Goal: Task Accomplishment & Management: Manage account settings

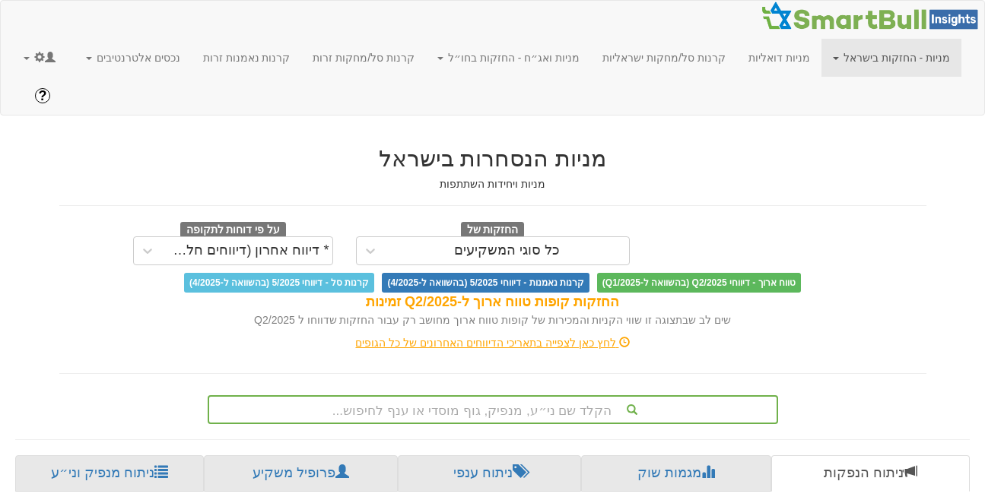
scroll to position [0, 11]
click at [17, 61] on link at bounding box center [39, 58] width 55 height 38
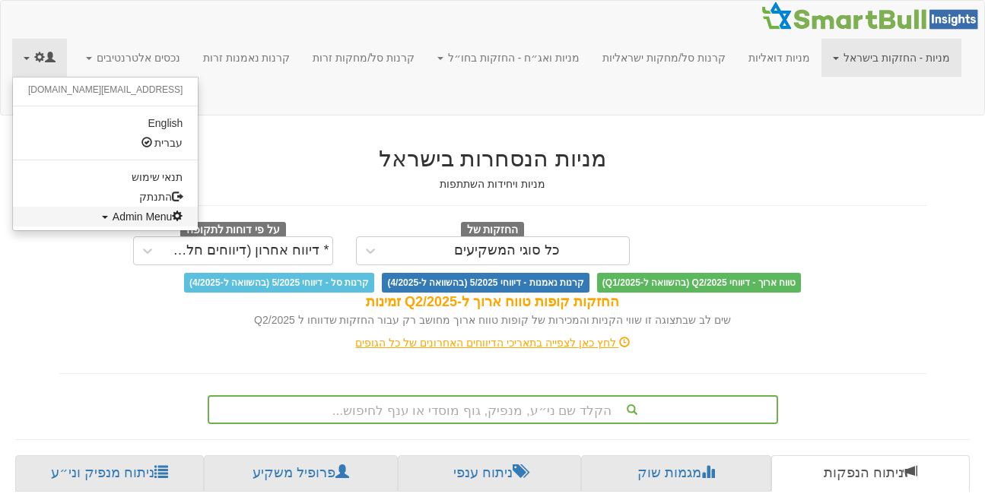
click at [63, 225] on link "Admin Menu" at bounding box center [105, 217] width 185 height 20
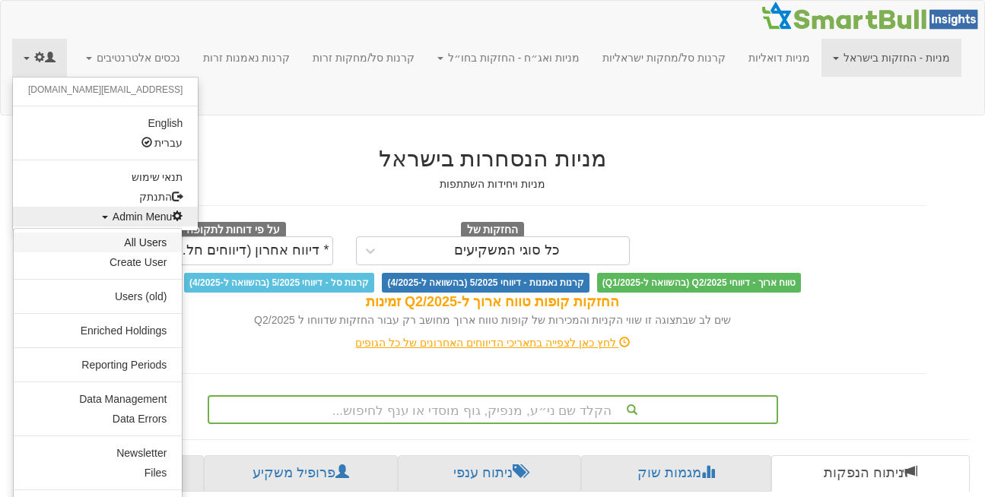
scroll to position [0, 0]
click at [158, 244] on link "All Users" at bounding box center [98, 243] width 168 height 20
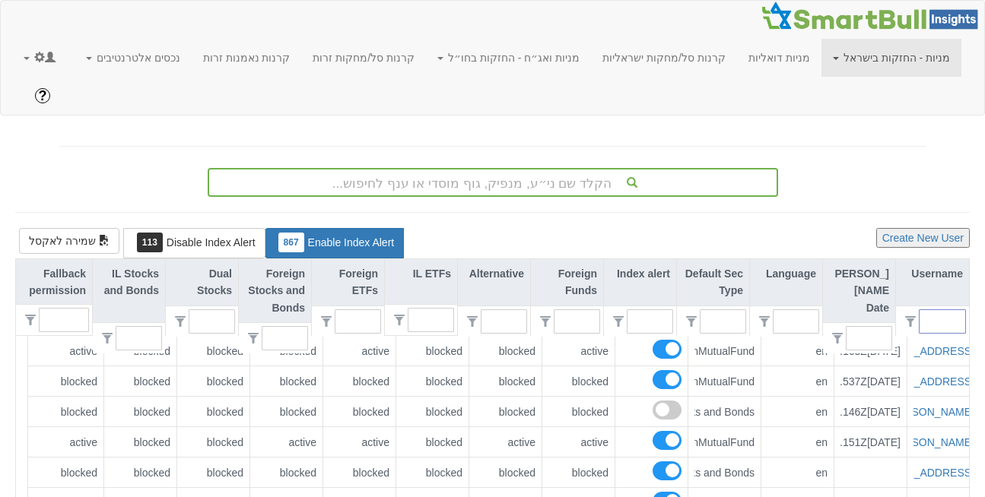
click at [947, 310] on input "text" at bounding box center [947, 321] width 33 height 23
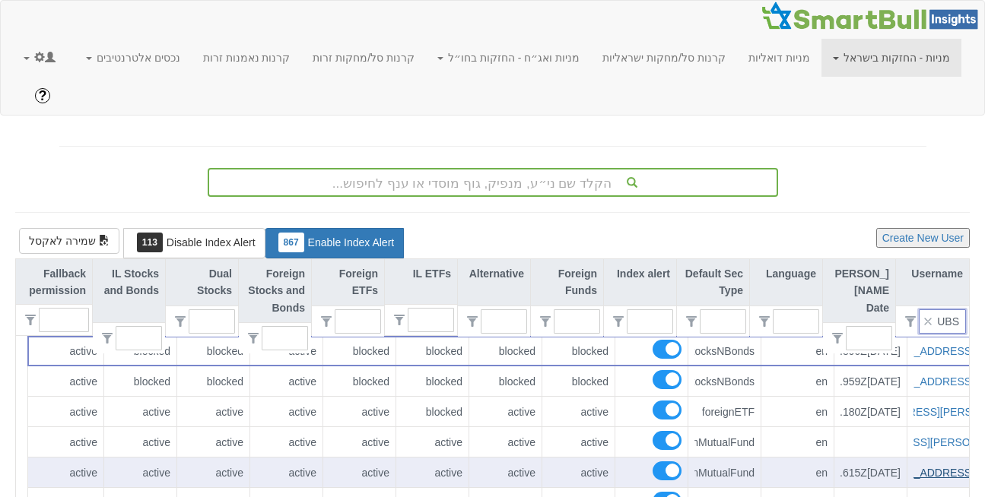
scroll to position [0, -93]
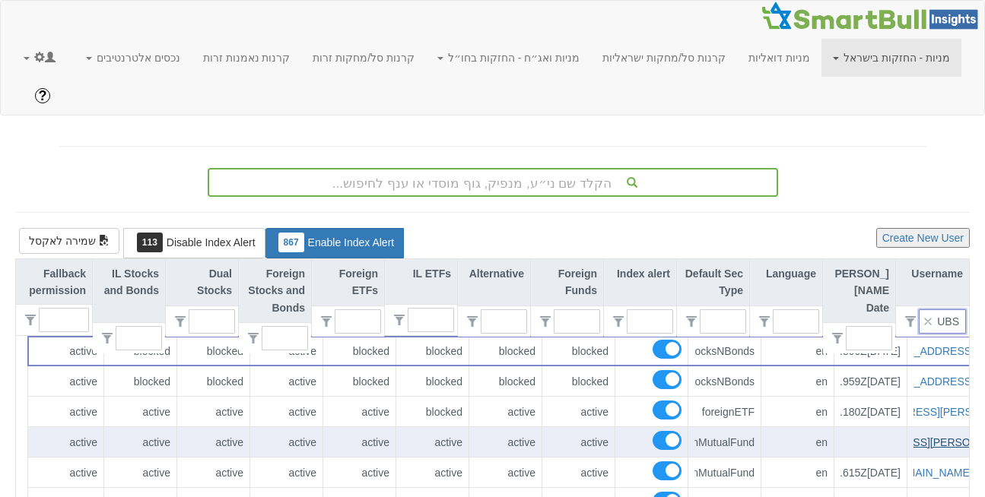
type input "UBS"
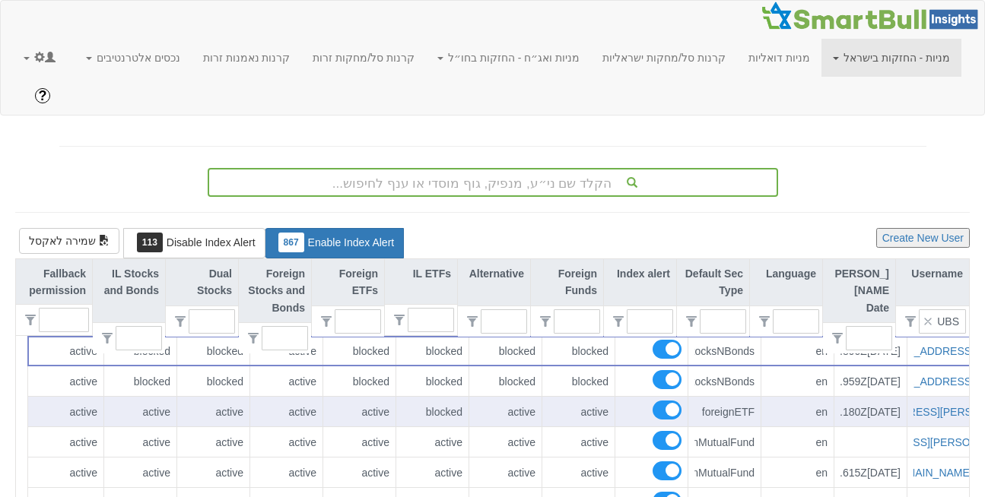
drag, startPoint x: 916, startPoint y: 397, endPoint x: 929, endPoint y: 387, distance: 16.9
click at [929, 397] on div "[PERSON_NAME][EMAIL_ADDRESS][DOMAIN_NAME]" at bounding box center [943, 412] width 73 height 30
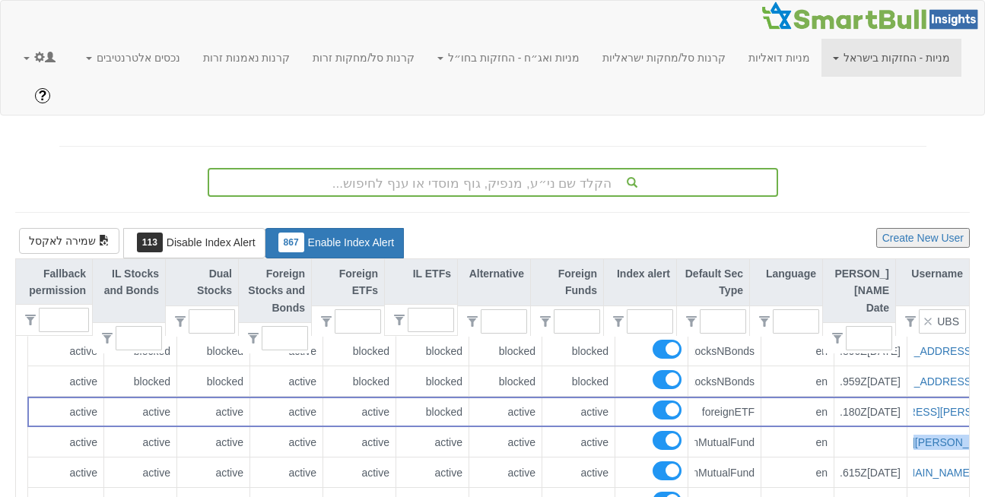
scroll to position [0, -21]
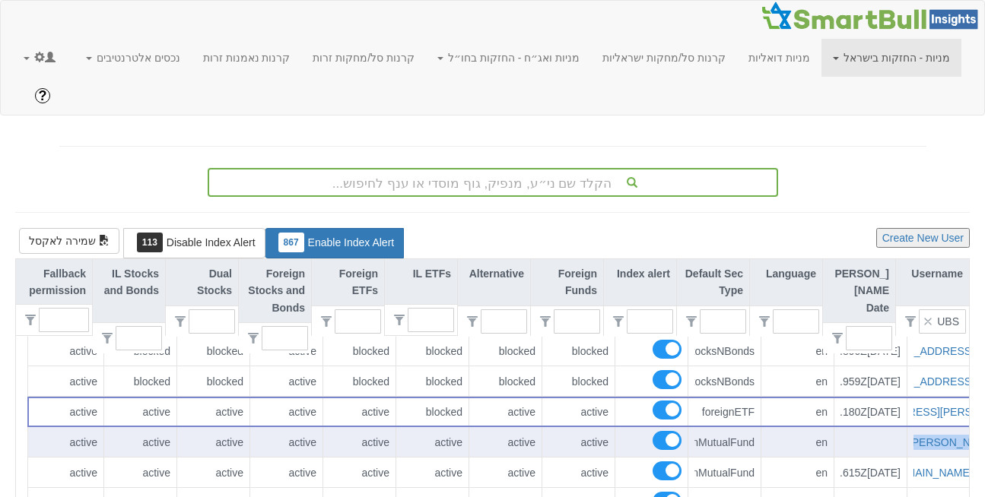
drag, startPoint x: 901, startPoint y: 403, endPoint x: 967, endPoint y: 408, distance: 66.4
click at [967, 427] on div "[PERSON_NAME][EMAIL_ADDRESS][PERSON_NAME][DOMAIN_NAME]" at bounding box center [943, 442] width 73 height 30
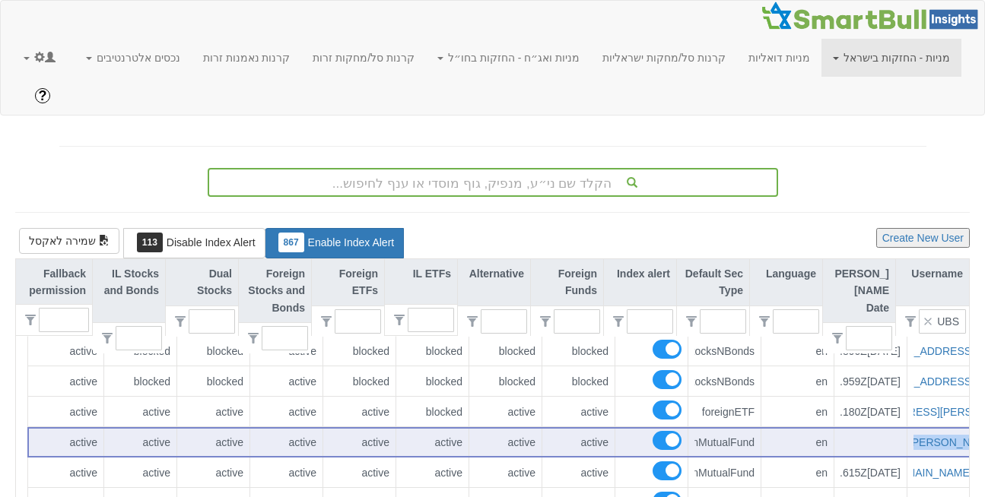
copy link "[PERSON_NAME].[PERSON_NAME]@ubs.c"
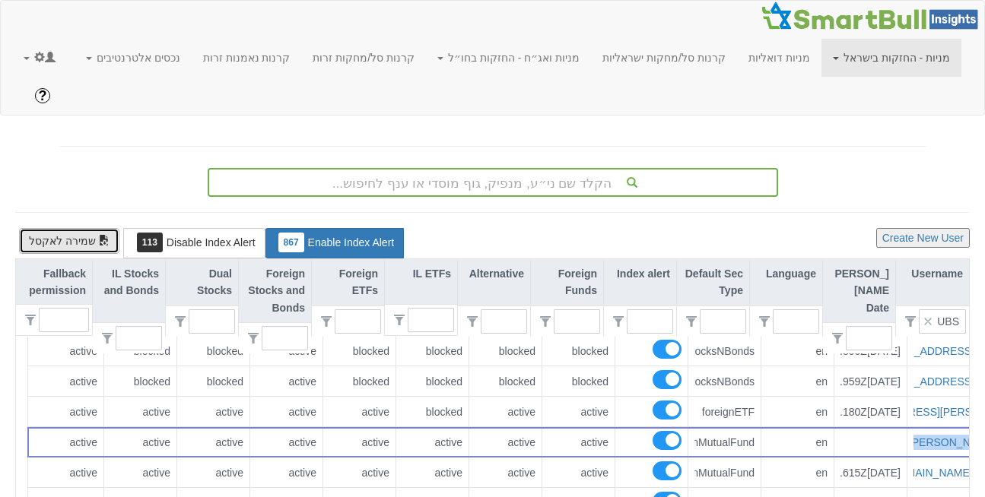
click at [66, 228] on button "שמירה לאקסל" at bounding box center [69, 241] width 100 height 26
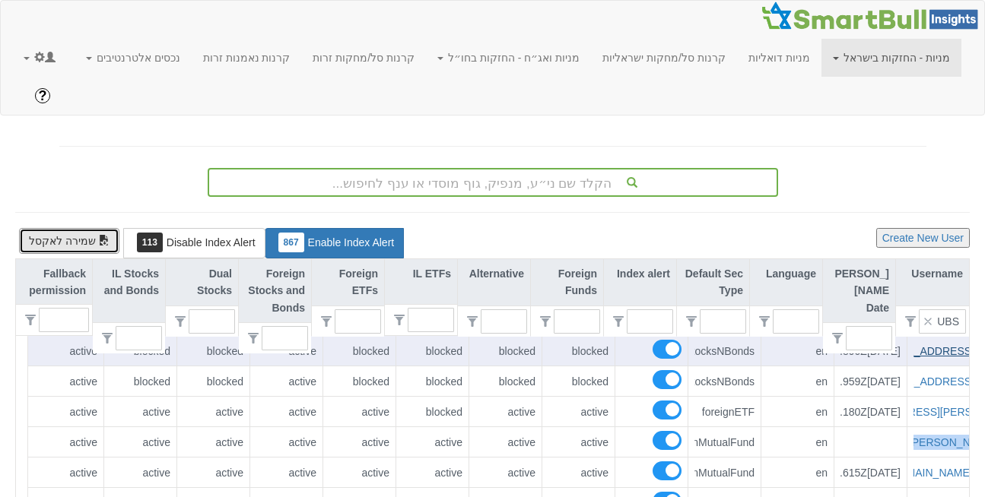
scroll to position [0, -27]
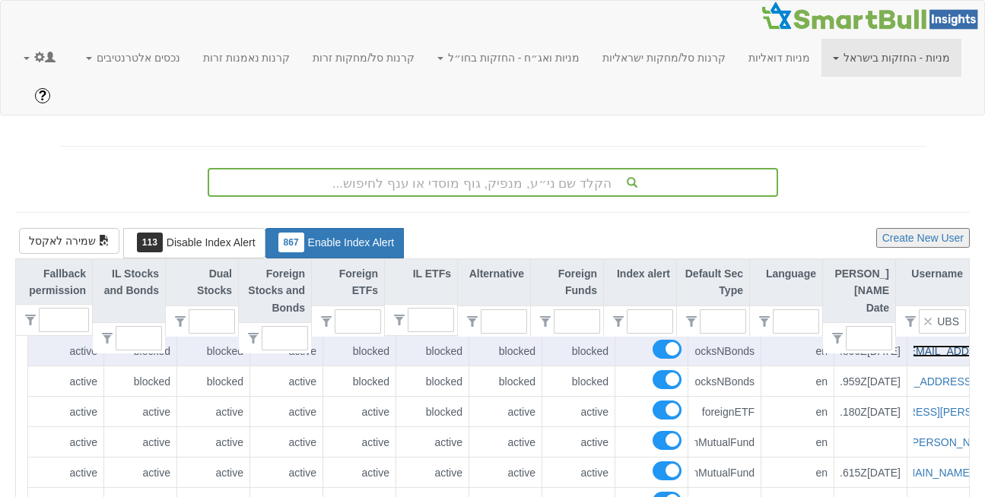
click at [913, 345] on link "[EMAIL_ADDRESS][DOMAIN_NAME]" at bounding box center [910, 351] width 180 height 12
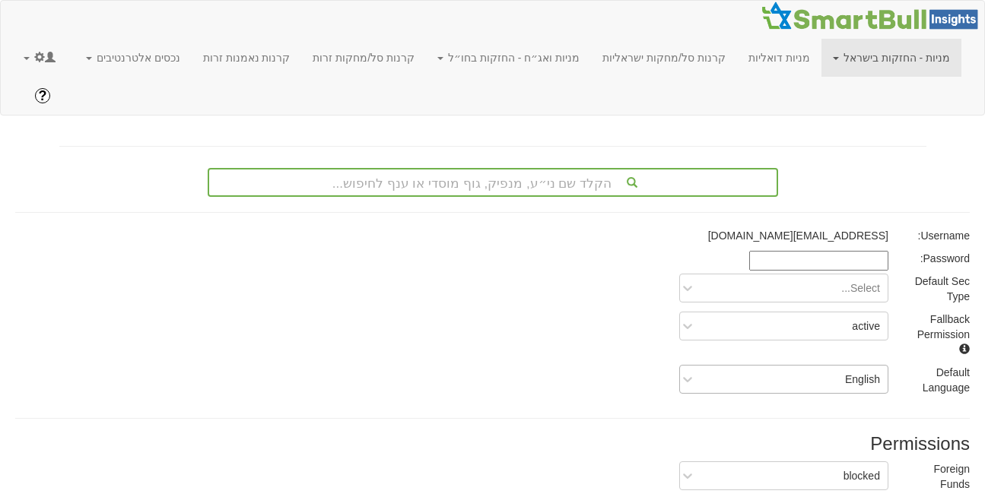
scroll to position [202, 0]
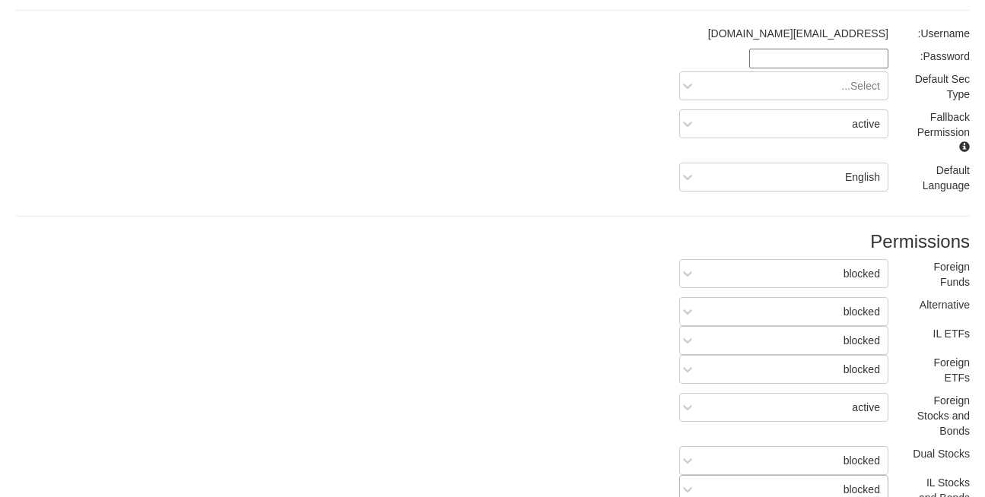
click at [832, 475] on div "blocked" at bounding box center [783, 489] width 209 height 29
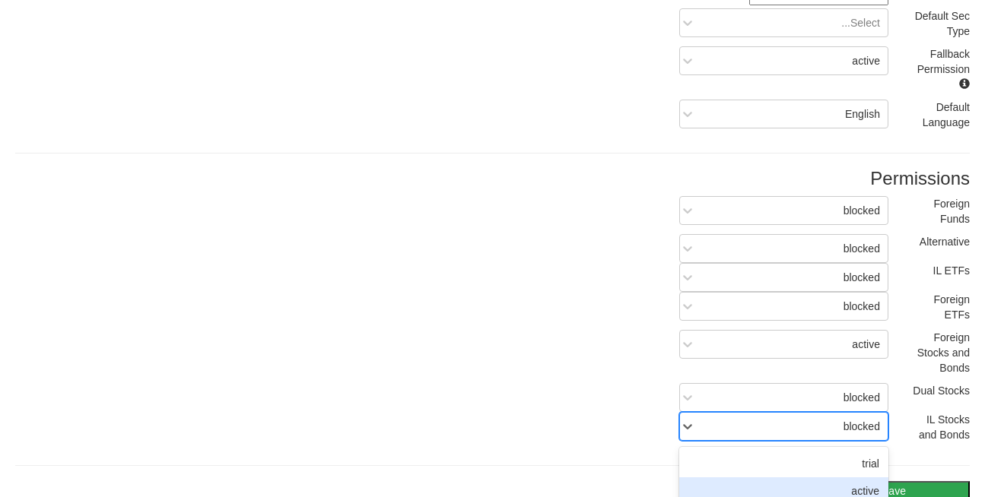
scroll to position [271, 0]
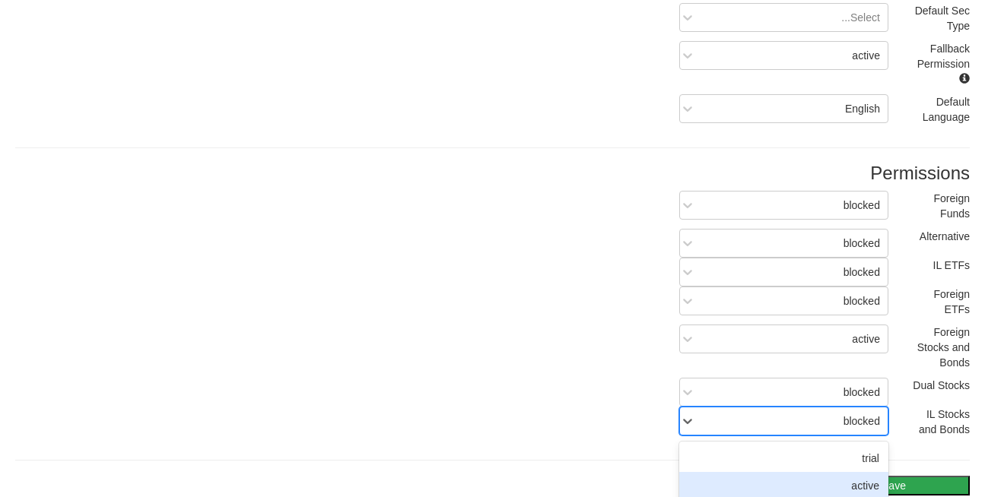
click at [849, 472] on div "active" at bounding box center [783, 485] width 209 height 27
click at [882, 476] on button "Save" at bounding box center [893, 486] width 152 height 20
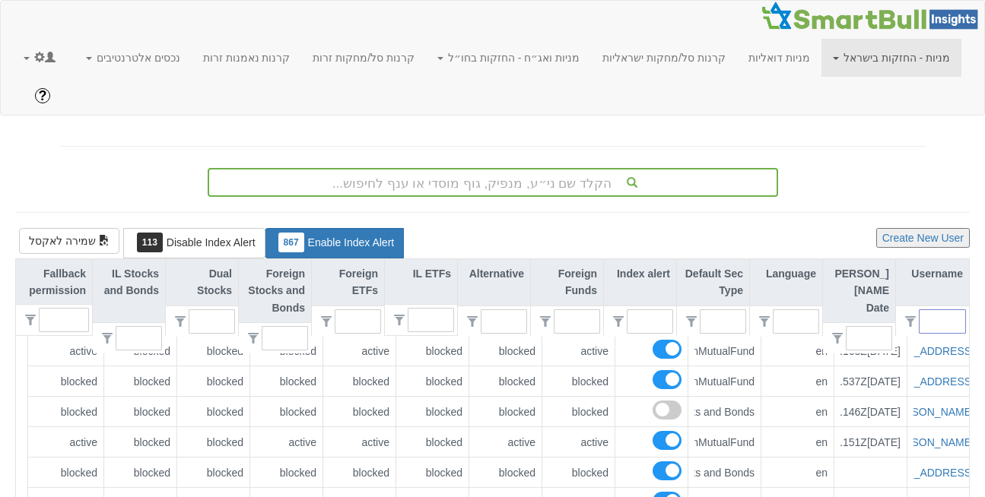
click at [933, 310] on input "text" at bounding box center [947, 321] width 33 height 23
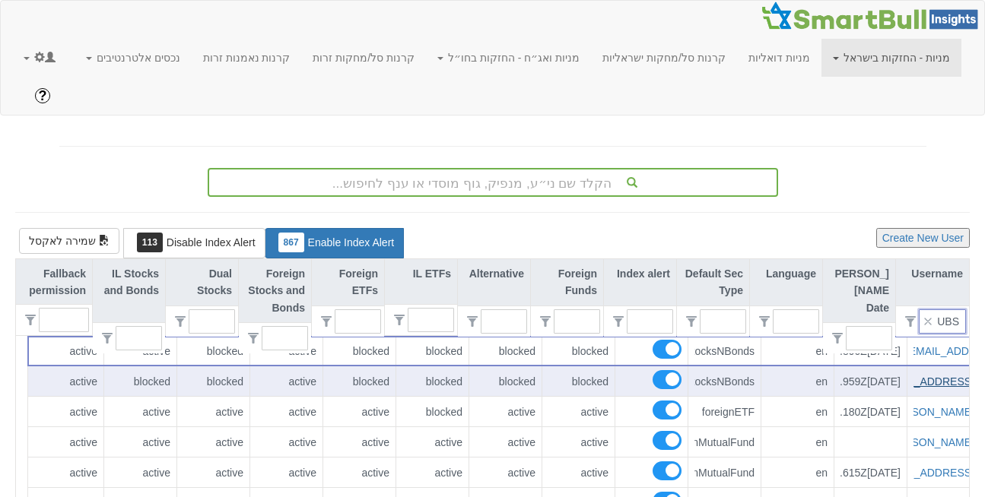
scroll to position [0, -57]
type input "UBS"
click at [935, 376] on link "[EMAIL_ADDRESS][PERSON_NAME][DOMAIN_NAME]" at bounding box center [898, 382] width 268 height 12
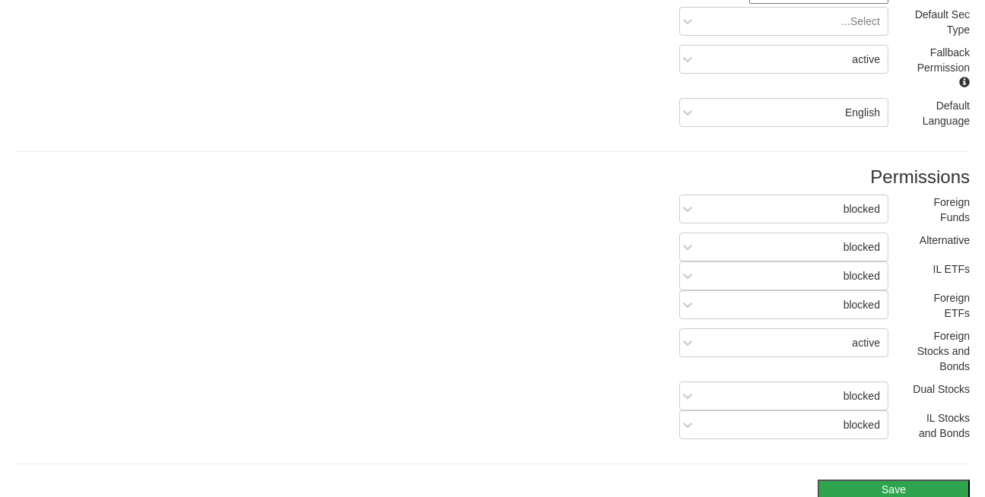
scroll to position [272, 0]
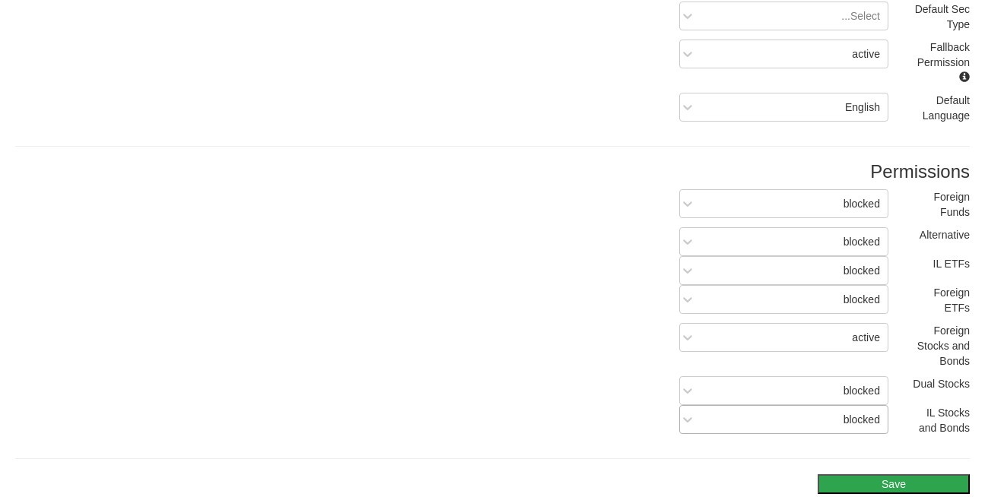
click at [860, 412] on div "blocked" at bounding box center [861, 419] width 36 height 15
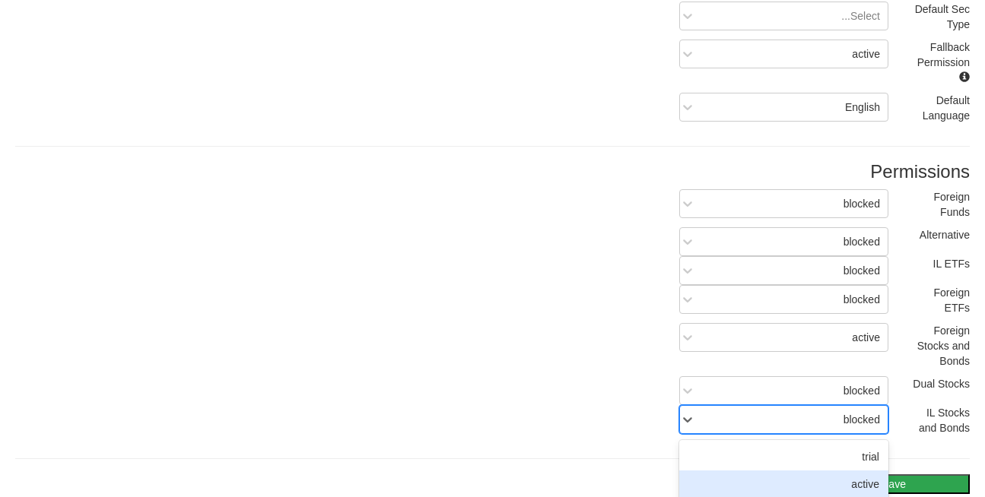
click at [860, 471] on div "active" at bounding box center [783, 484] width 209 height 27
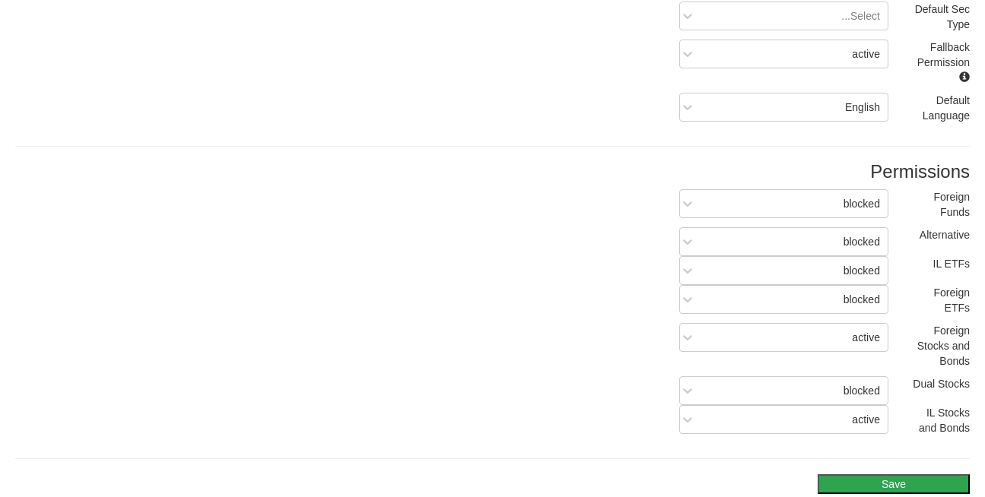
click at [881, 474] on button "Save" at bounding box center [893, 484] width 152 height 20
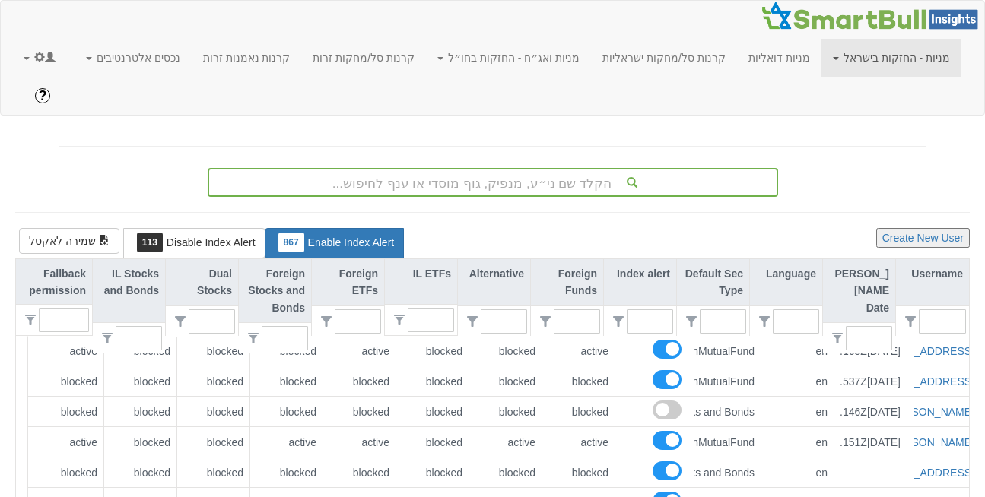
click at [881, 488] on div "[DATE]T15:03:35.069Z" at bounding box center [870, 503] width 73 height 30
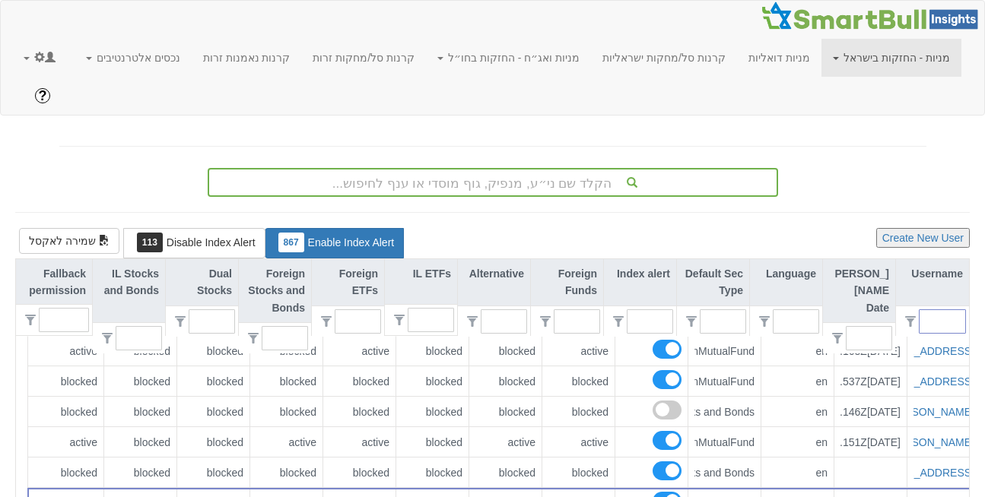
click at [941, 310] on input "text" at bounding box center [947, 321] width 33 height 23
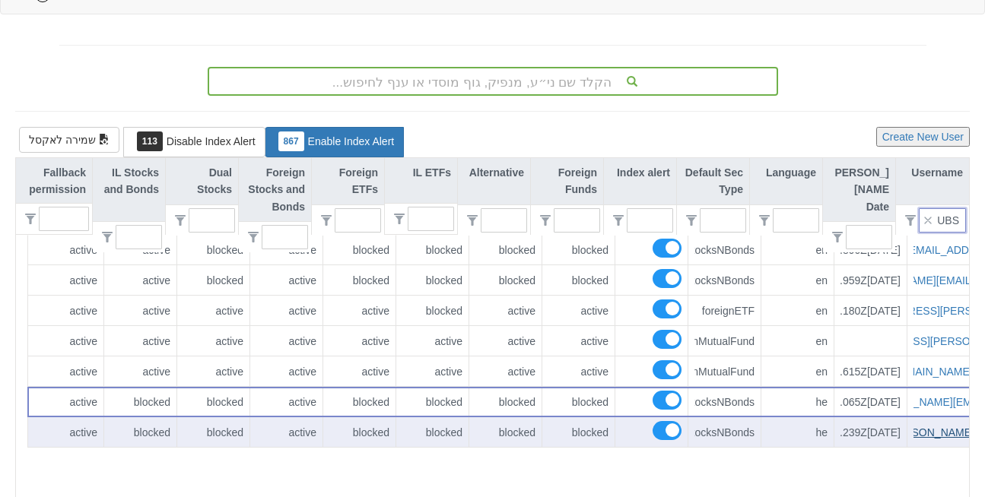
scroll to position [0, -26]
type input "UBS"
click at [928, 427] on link "[PERSON_NAME][EMAIL_ADDRESS][PERSON_NAME][DOMAIN_NAME]" at bounding box center [823, 433] width 356 height 12
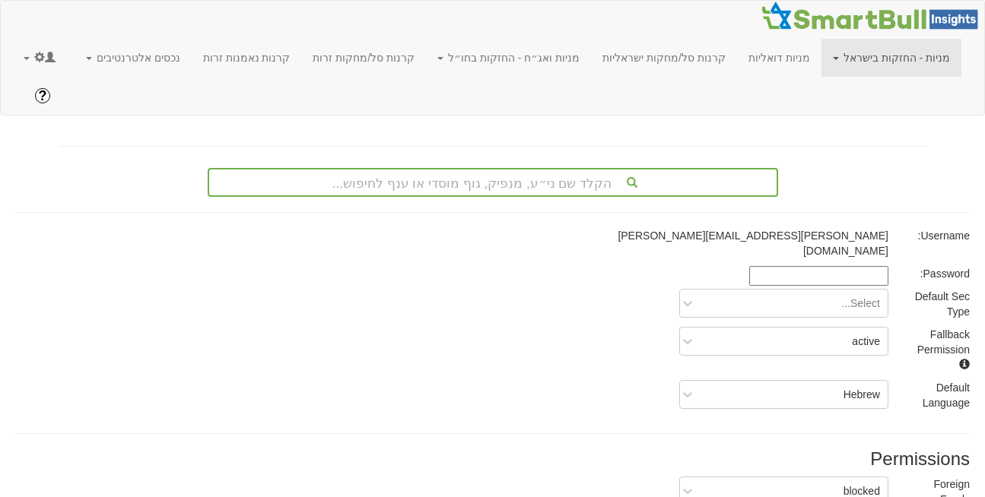
scroll to position [284, 0]
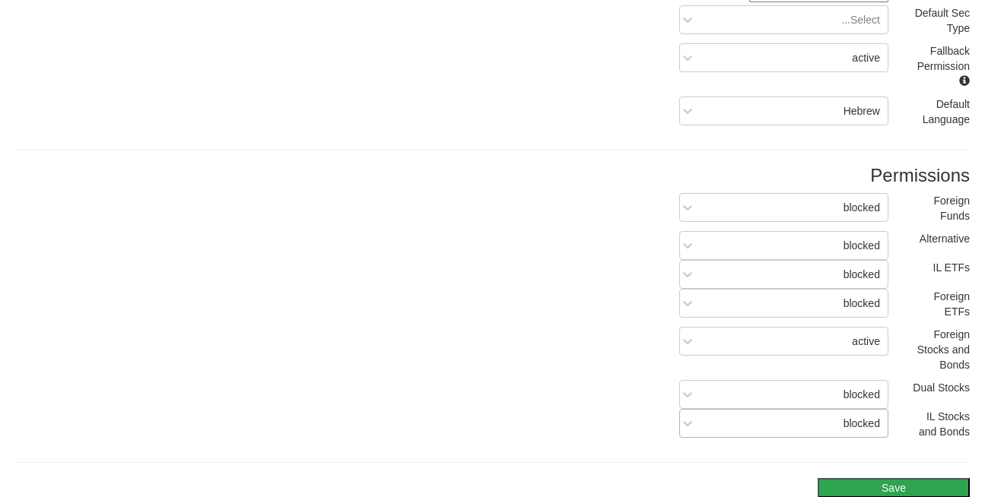
click at [848, 416] on div "blocked" at bounding box center [861, 423] width 36 height 15
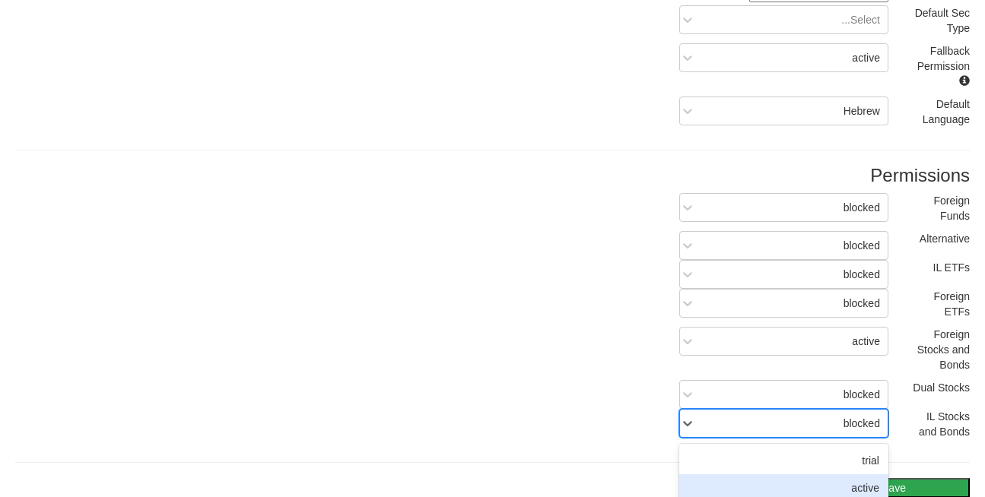
click at [851, 474] on div "active" at bounding box center [783, 487] width 209 height 27
click at [866, 478] on button "Save" at bounding box center [893, 488] width 152 height 20
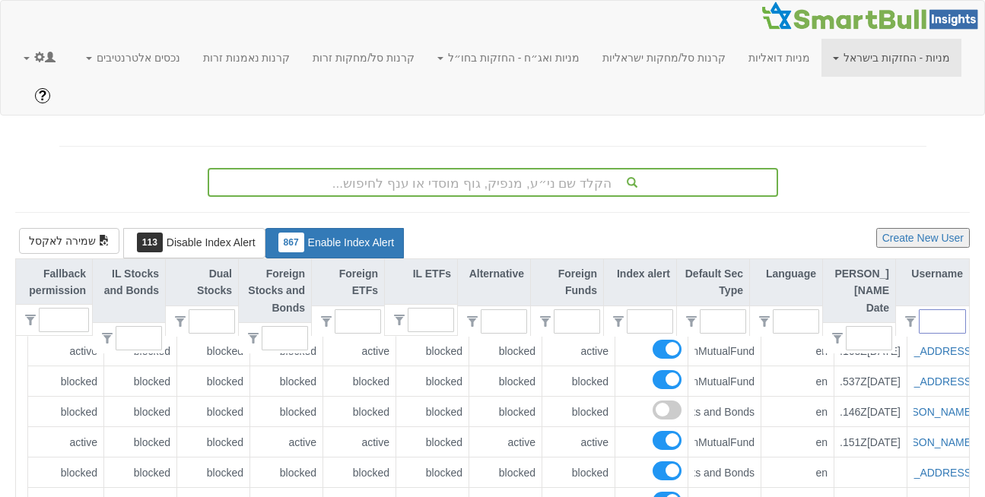
click at [946, 310] on input "text" at bounding box center [947, 321] width 33 height 23
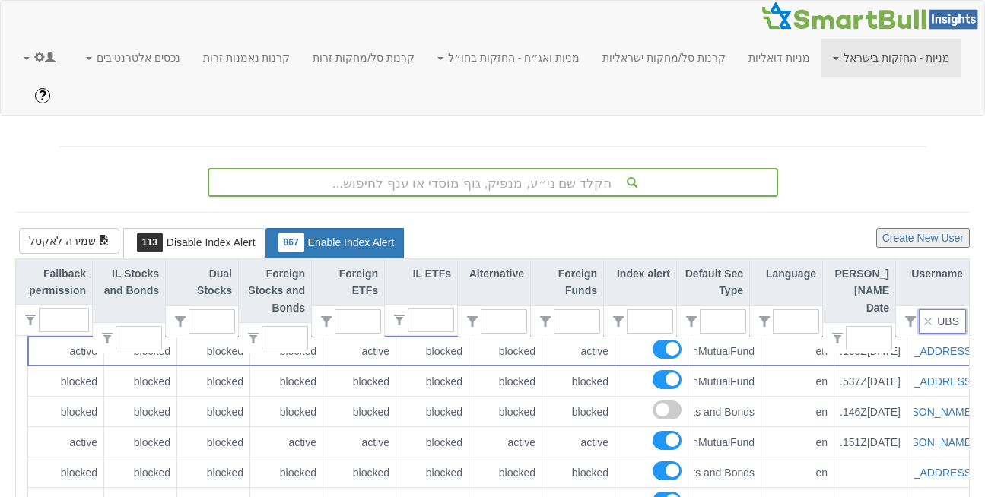
type input "UBS"
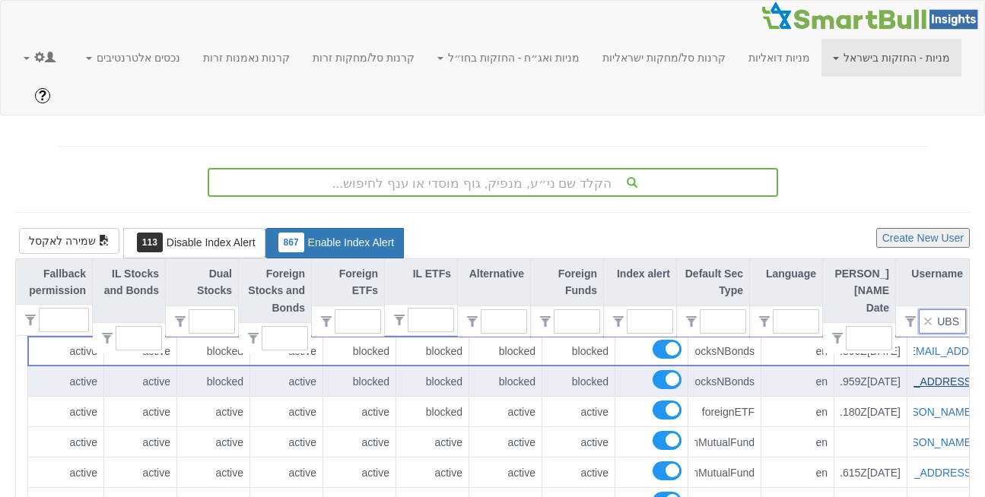
scroll to position [0, -57]
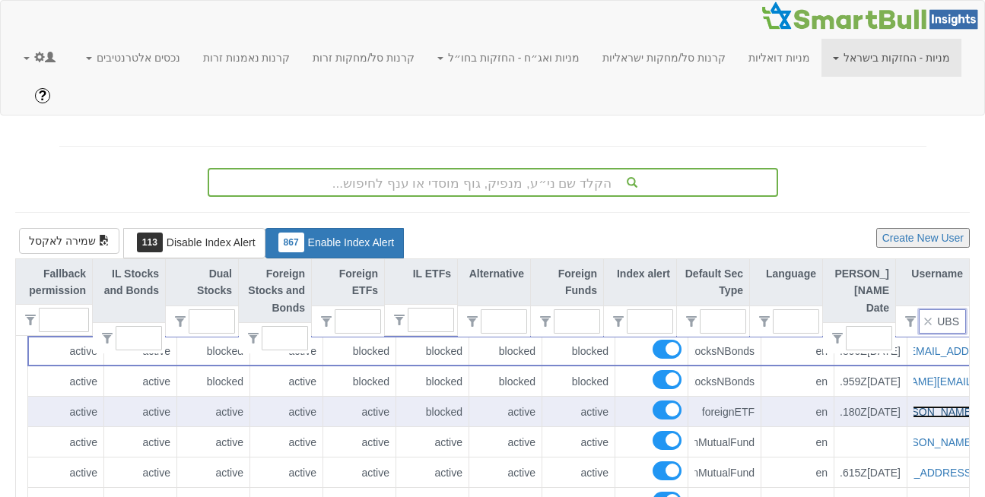
click at [931, 406] on link "[PERSON_NAME][EMAIL_ADDRESS][DOMAIN_NAME]" at bounding box center [840, 412] width 268 height 12
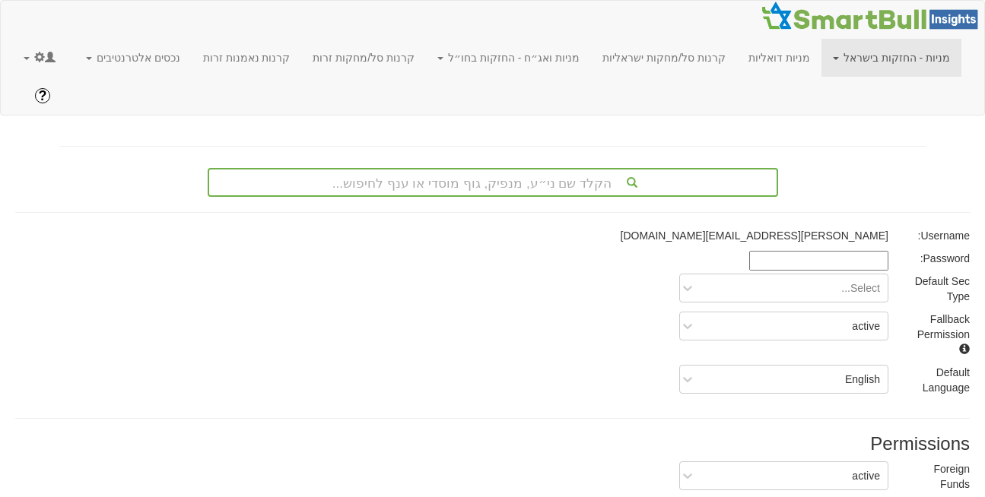
scroll to position [243, 0]
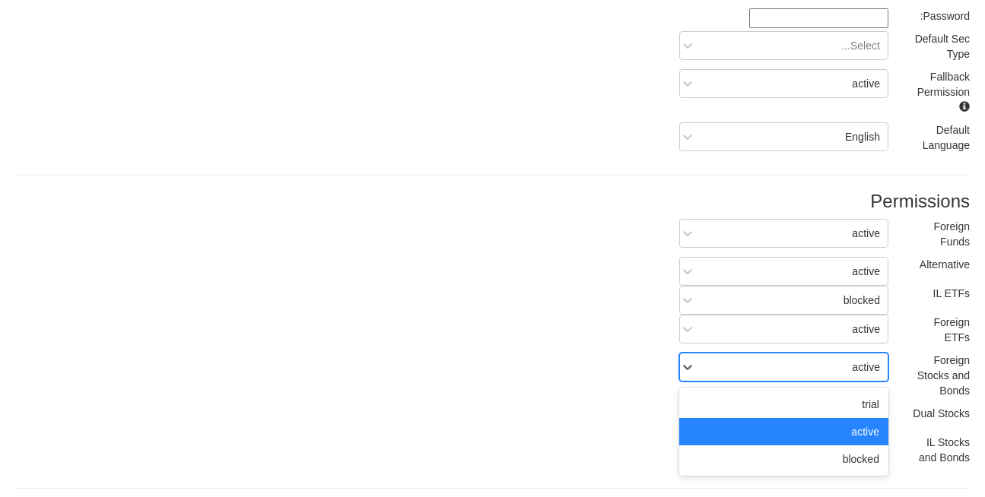
click at [840, 355] on div "active" at bounding box center [795, 367] width 184 height 24
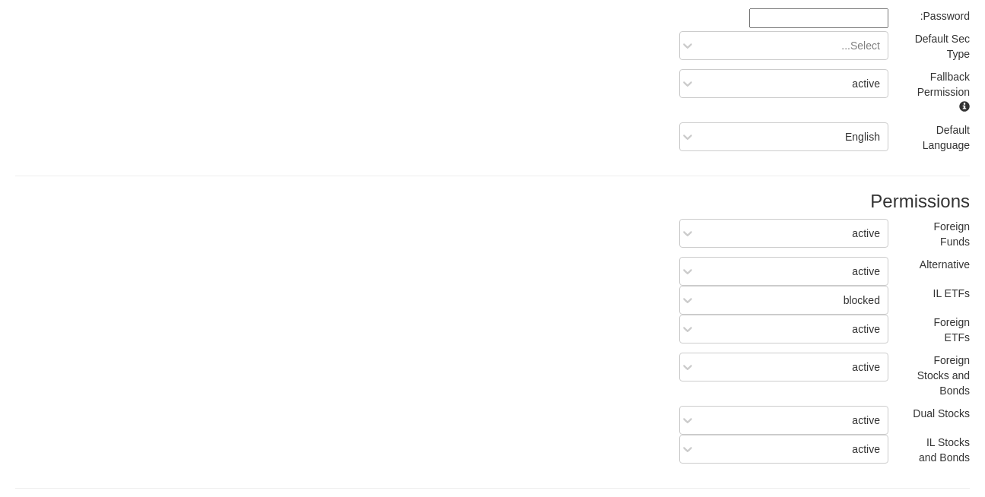
click at [552, 353] on div "Foreign Stocks and Bonds active" at bounding box center [492, 379] width 977 height 53
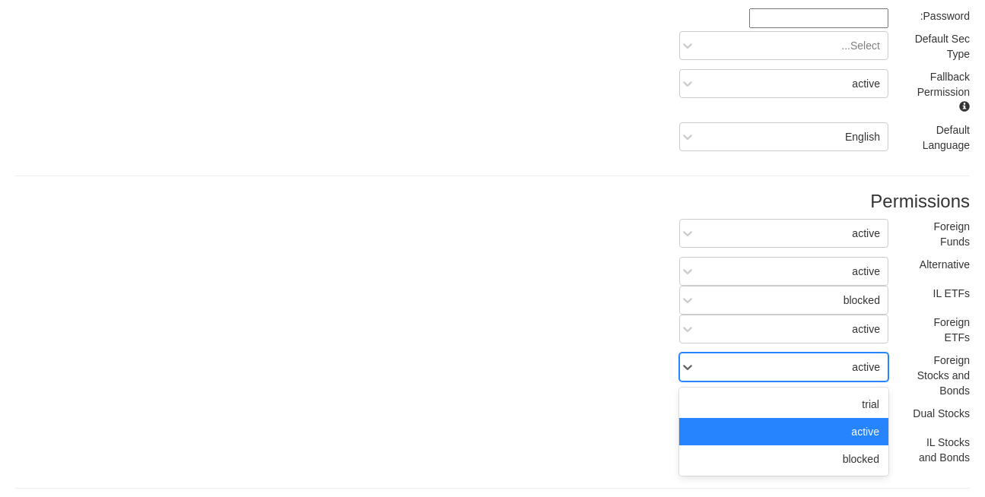
click at [853, 360] on div "active" at bounding box center [866, 367] width 28 height 15
click at [842, 446] on div "blocked" at bounding box center [783, 459] width 209 height 27
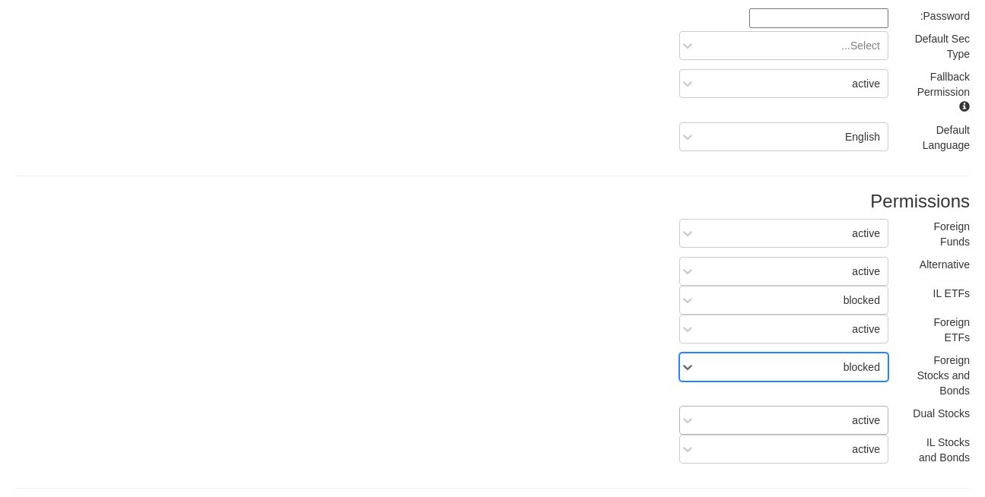
click at [846, 408] on div "active" at bounding box center [795, 420] width 184 height 24
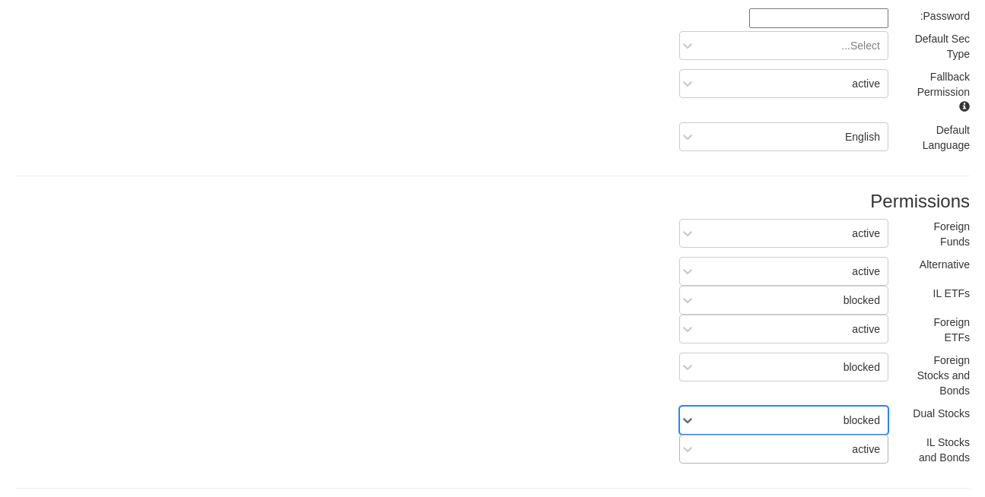
click at [852, 435] on div "IL Stocks and Bonds active" at bounding box center [492, 454] width 977 height 38
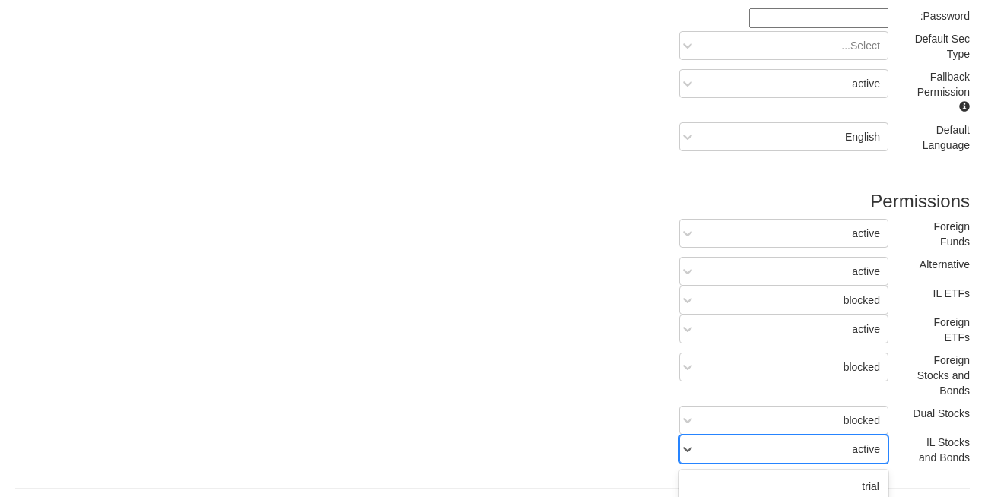
scroll to position [271, 0]
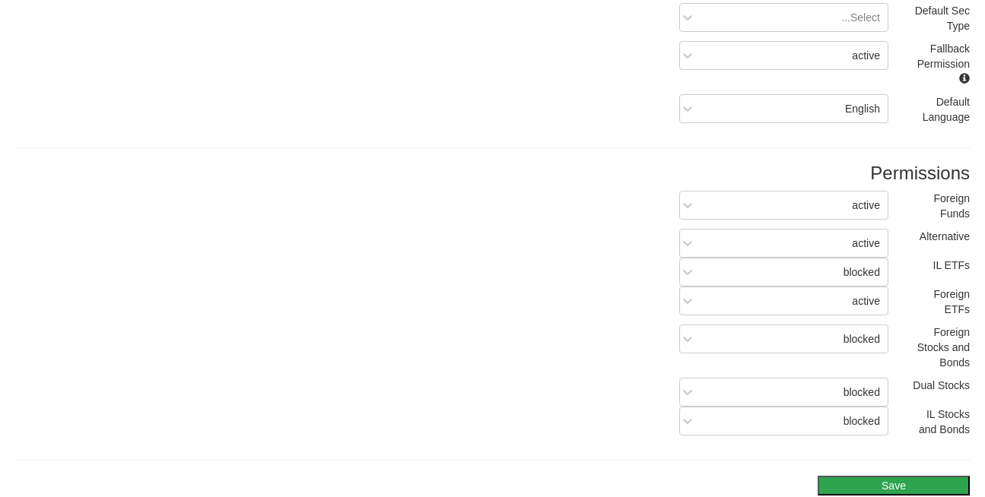
click at [889, 476] on button "Save" at bounding box center [893, 486] width 152 height 20
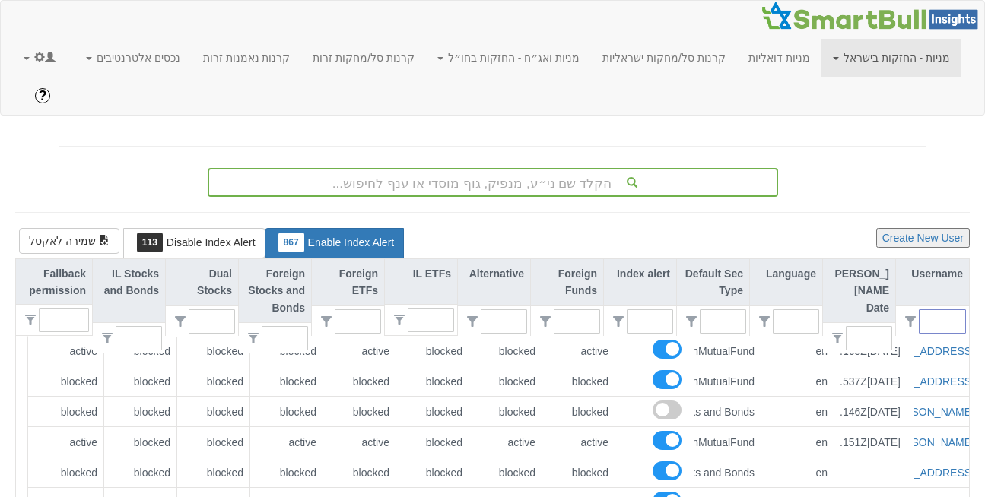
click at [945, 310] on input "text" at bounding box center [947, 321] width 33 height 23
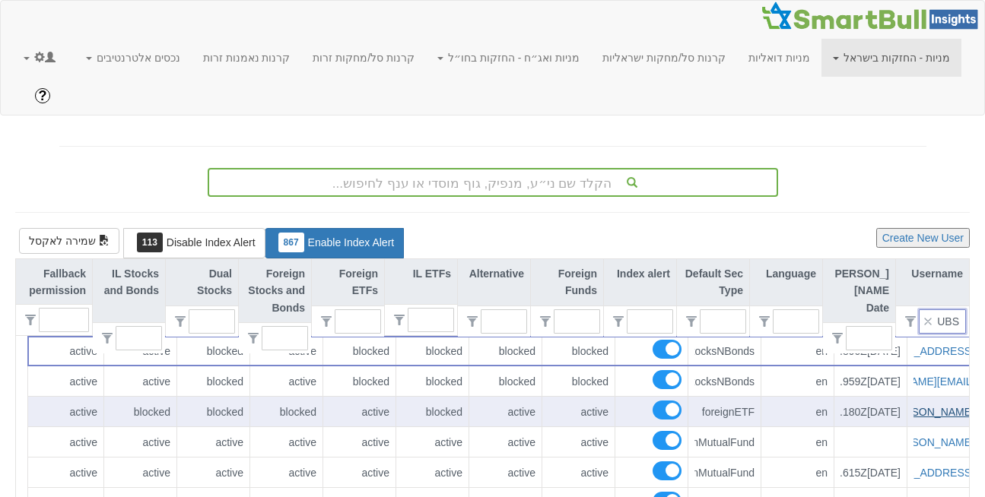
scroll to position [0, -52]
type input "UBS"
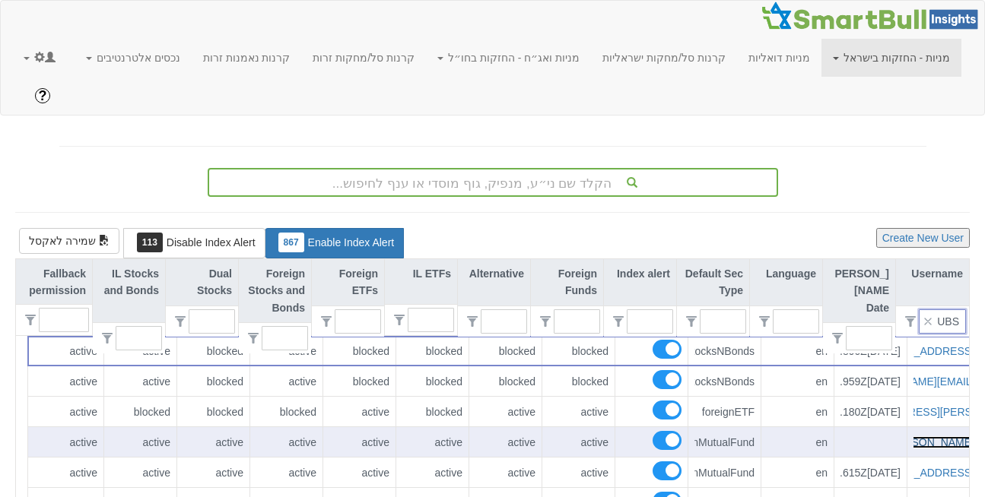
click at [939, 436] on link "[PERSON_NAME][EMAIL_ADDRESS][PERSON_NAME][DOMAIN_NAME]" at bounding box center [796, 442] width 356 height 12
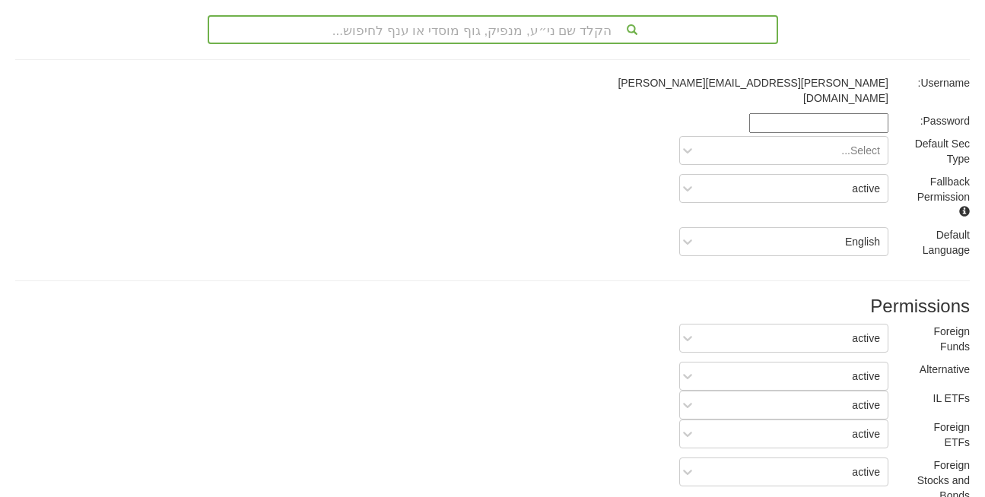
scroll to position [254, 0]
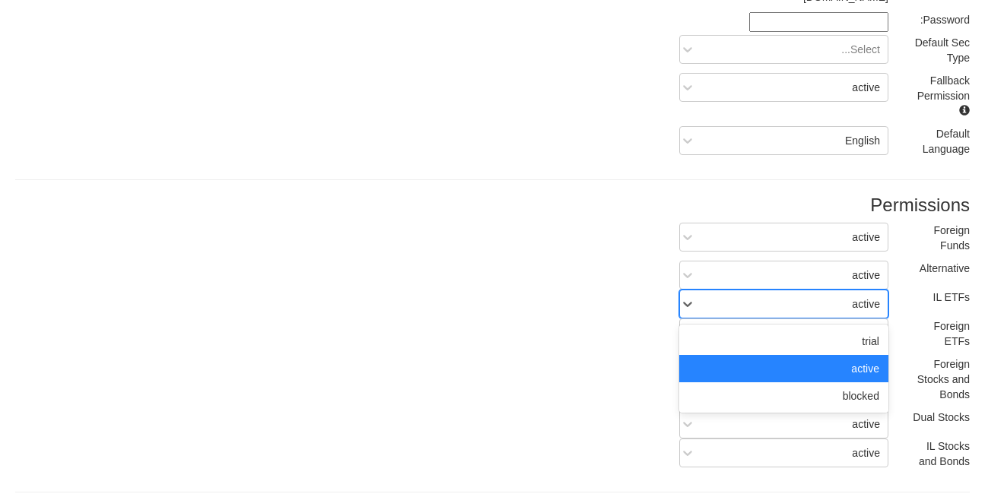
click at [840, 292] on div "active" at bounding box center [795, 304] width 184 height 24
click at [851, 382] on div "blocked" at bounding box center [783, 395] width 209 height 27
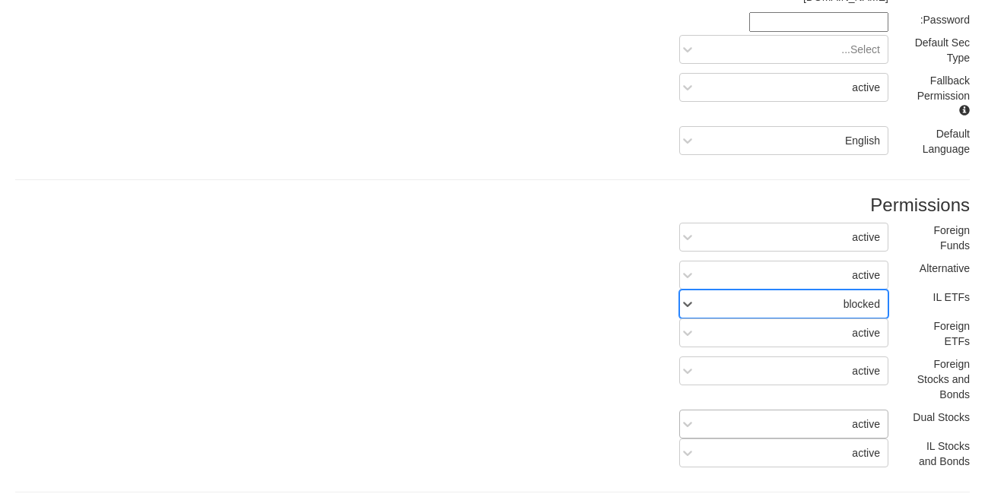
click at [840, 412] on div "active" at bounding box center [795, 424] width 184 height 24
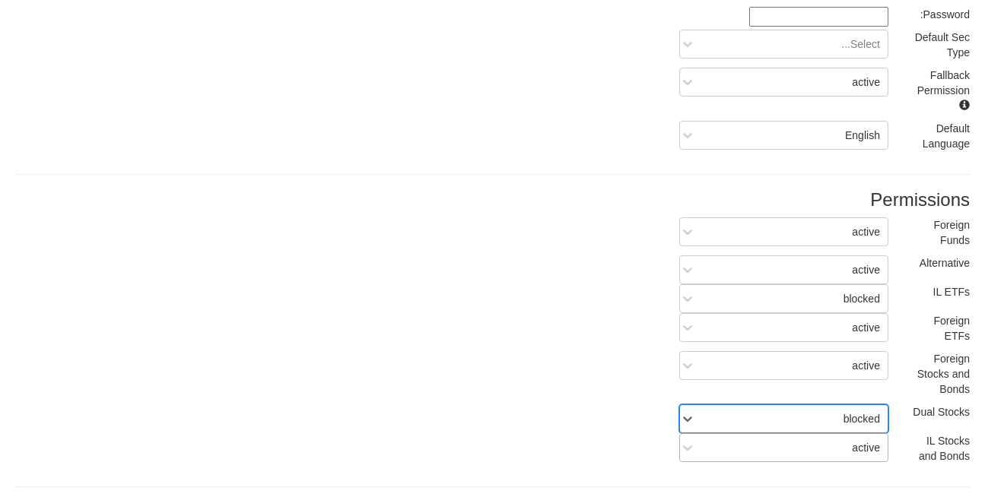
click at [851, 433] on div "IL Stocks and Bonds active" at bounding box center [492, 452] width 977 height 38
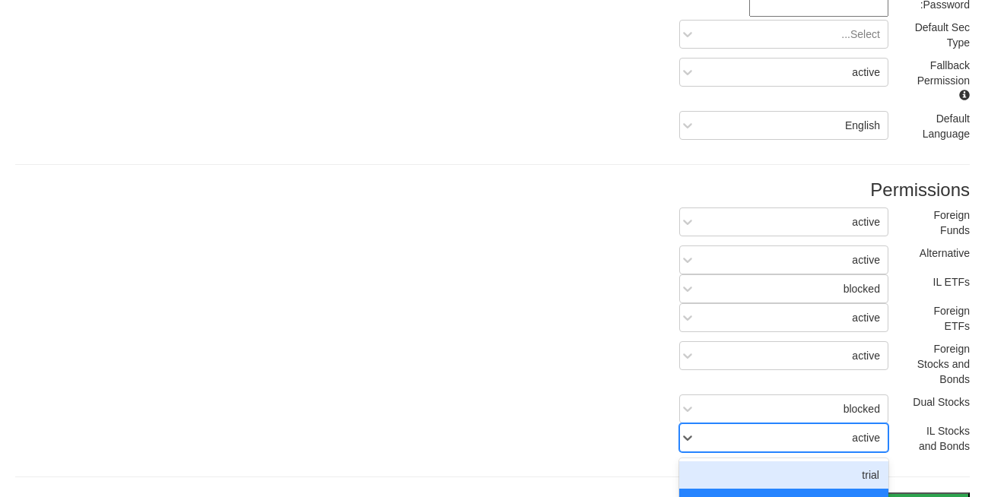
scroll to position [271, 0]
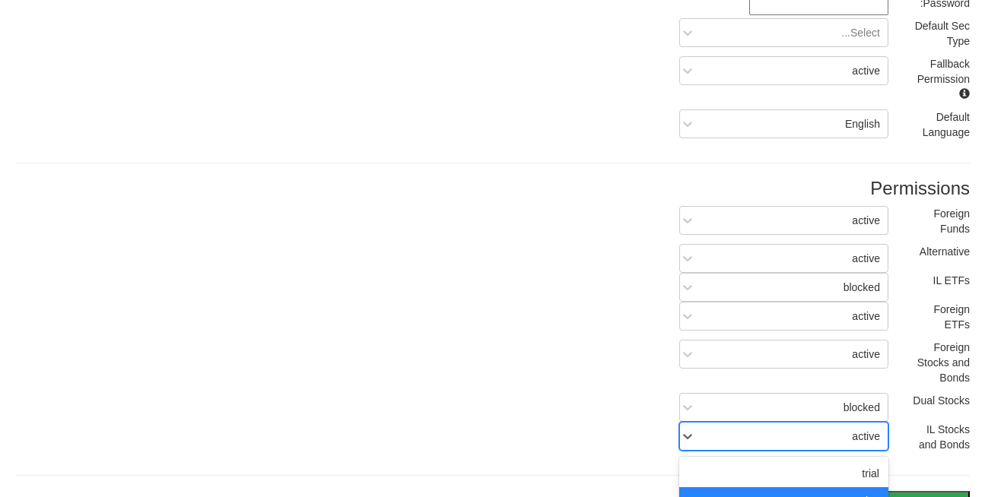
click at [877, 491] on button "Save" at bounding box center [893, 501] width 152 height 20
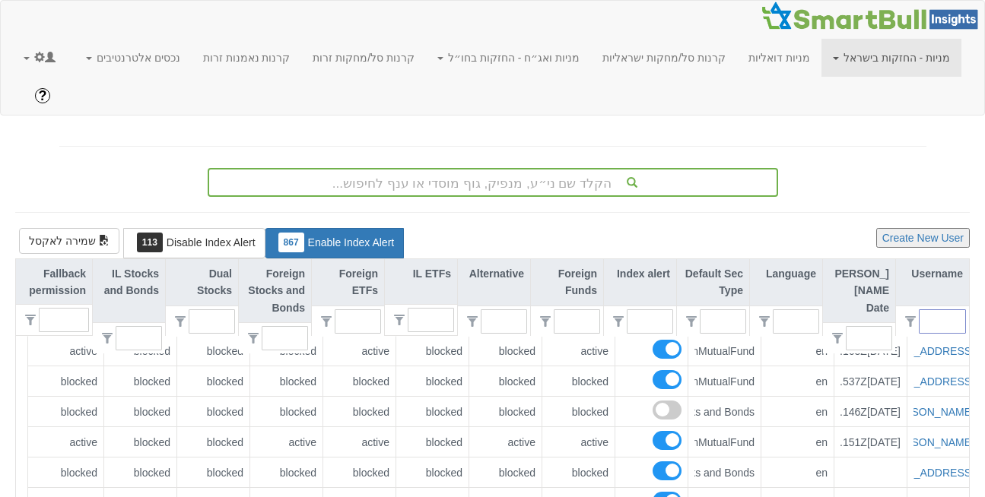
click at [939, 310] on input "text" at bounding box center [947, 321] width 33 height 23
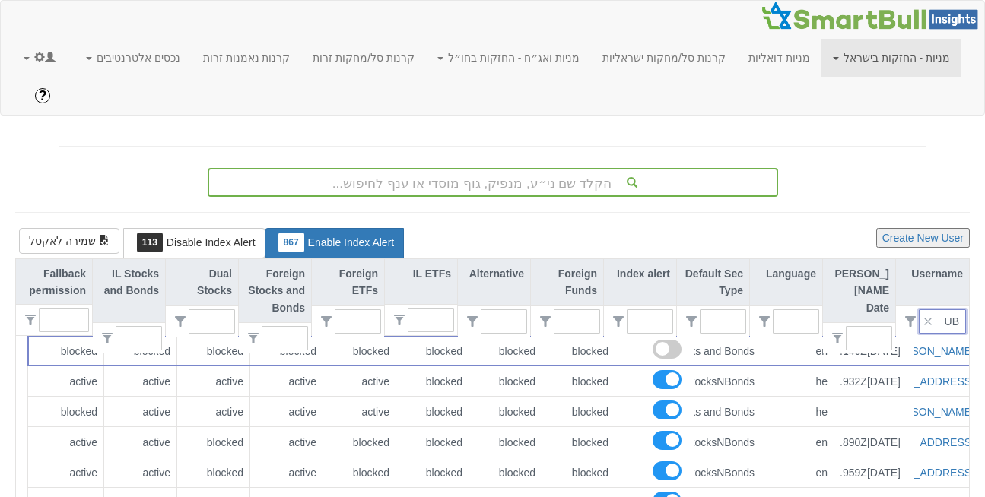
type input "UBS"
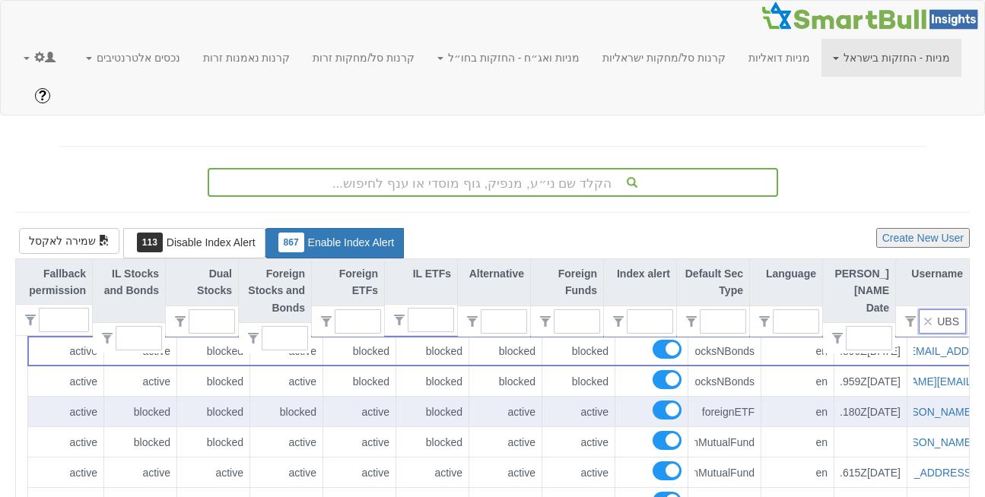
scroll to position [0, -52]
click at [924, 406] on link "[PERSON_NAME][EMAIL_ADDRESS][DOMAIN_NAME]" at bounding box center [894, 412] width 268 height 12
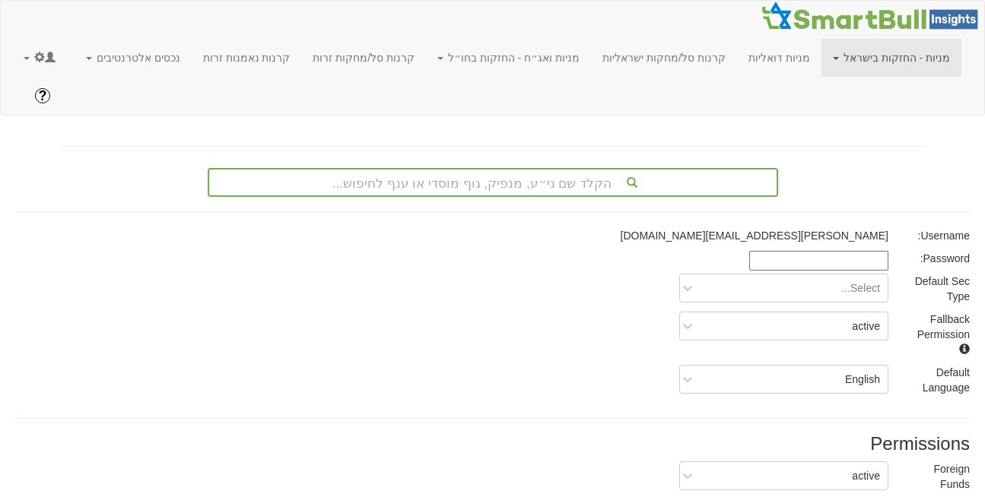
scroll to position [284, 0]
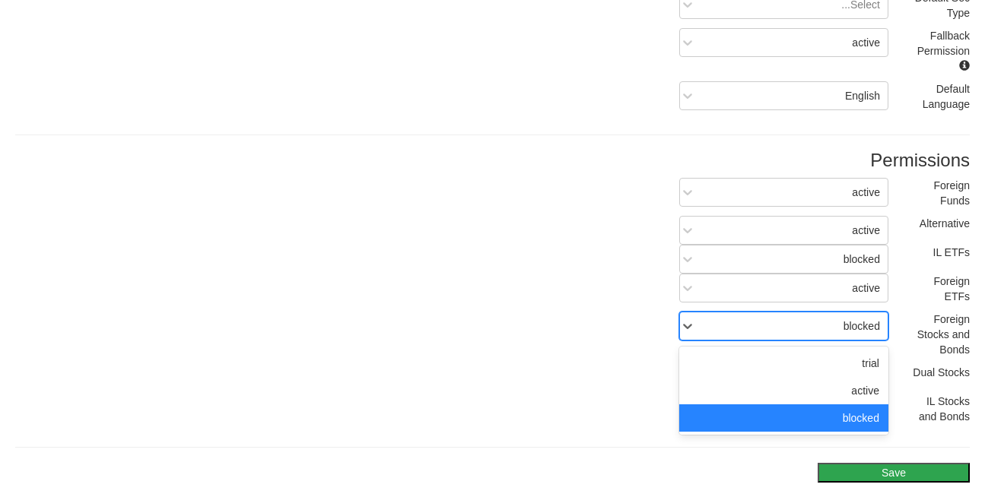
click at [842, 314] on div "blocked" at bounding box center [795, 326] width 184 height 24
click at [848, 377] on div "active" at bounding box center [783, 390] width 209 height 27
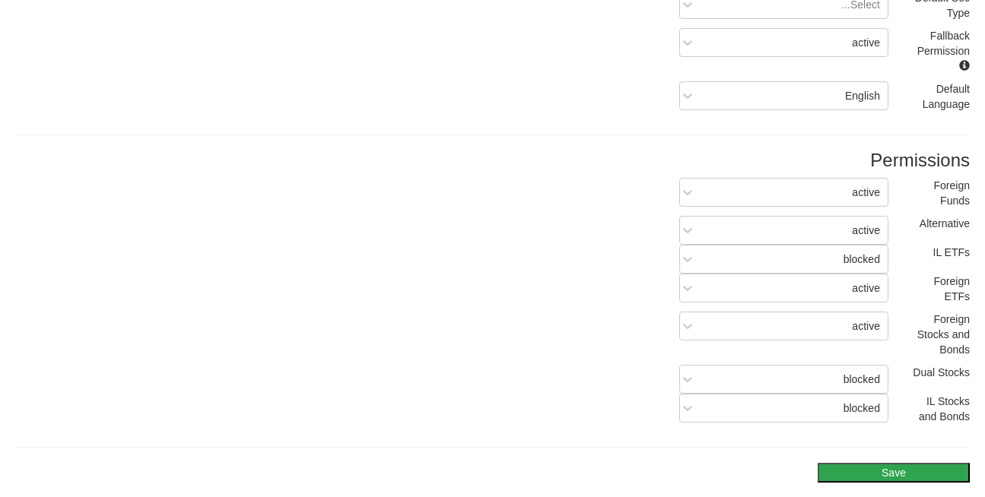
click at [890, 463] on button "Save" at bounding box center [893, 473] width 152 height 20
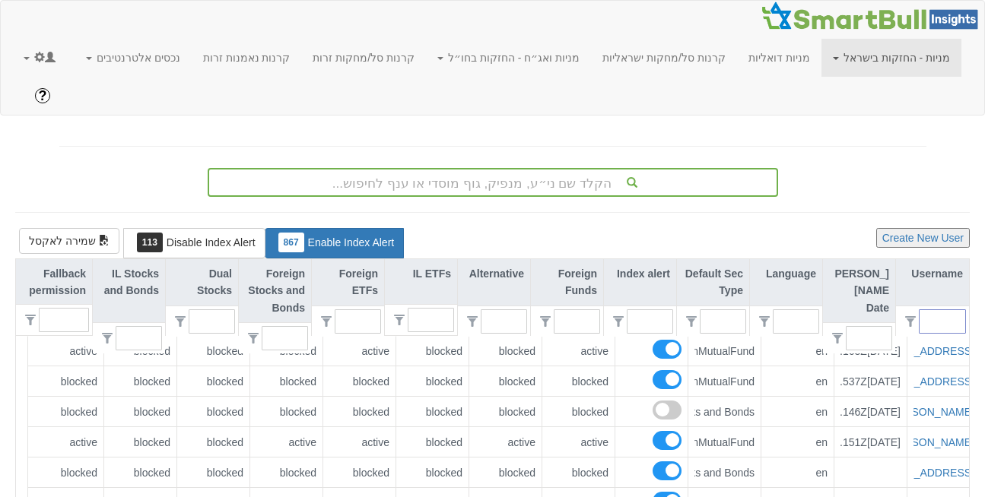
click at [934, 310] on input "text" at bounding box center [947, 321] width 33 height 23
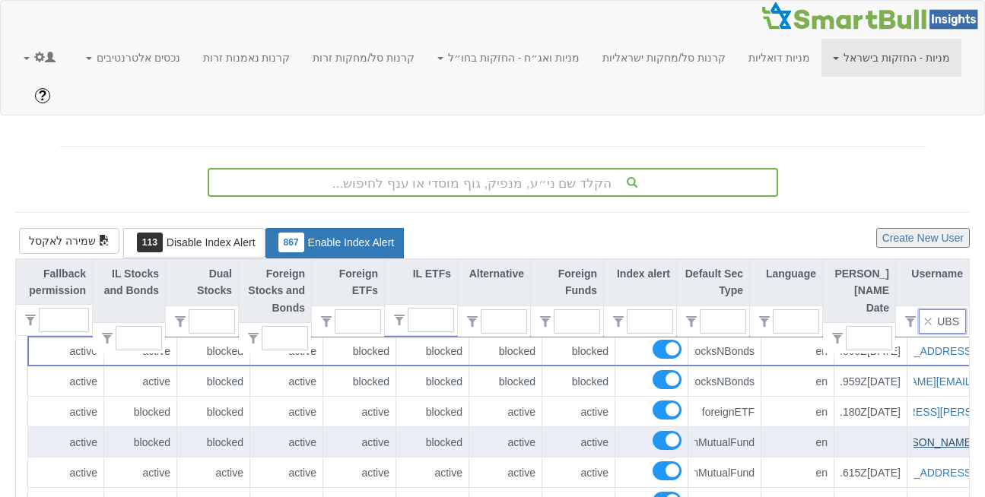
scroll to position [0, -43]
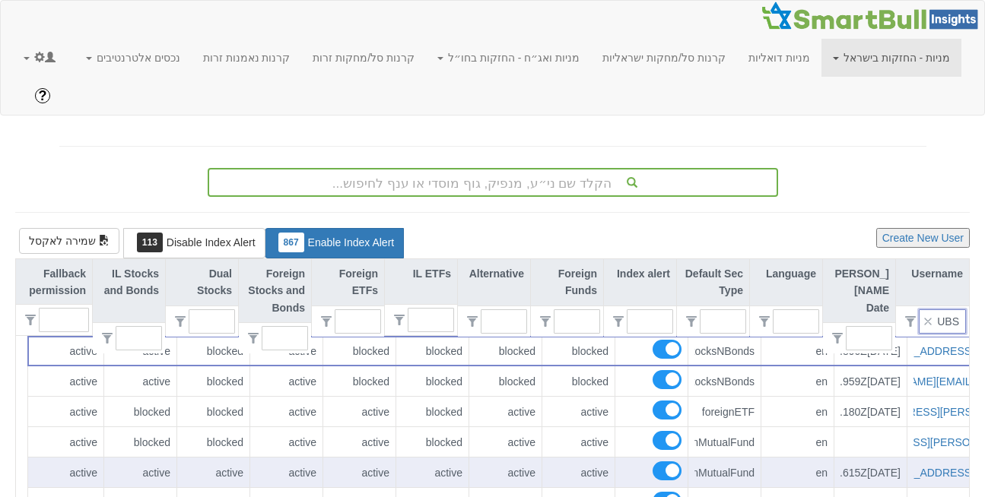
type input "UBS"
click at [934, 458] on div "[EMAIL_ADDRESS][DOMAIN_NAME]" at bounding box center [943, 473] width 73 height 30
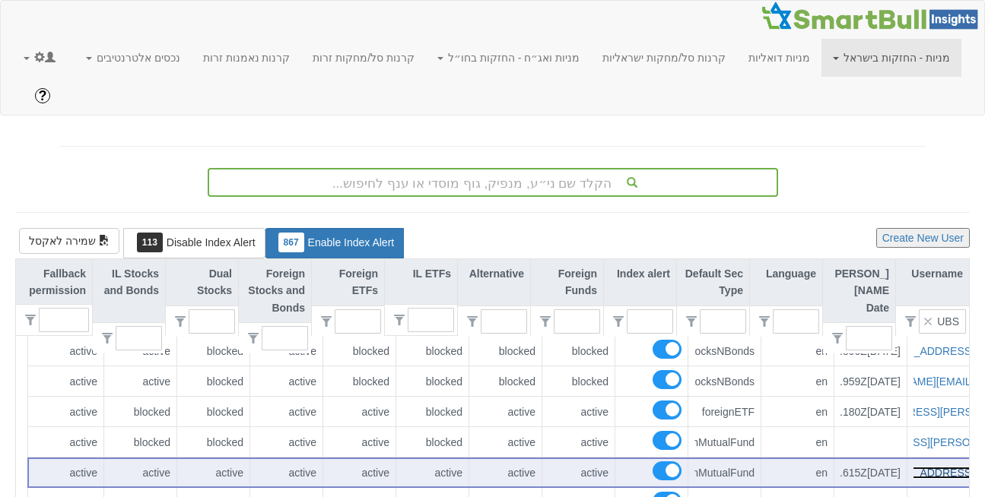
click at [935, 467] on link "[EMAIL_ADDRESS][DOMAIN_NAME]" at bounding box center [884, 473] width 180 height 12
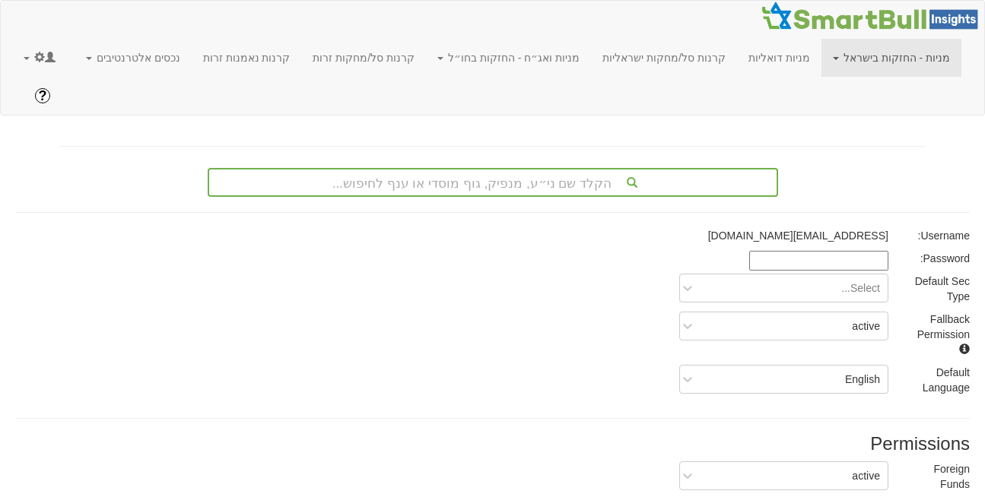
scroll to position [247, 0]
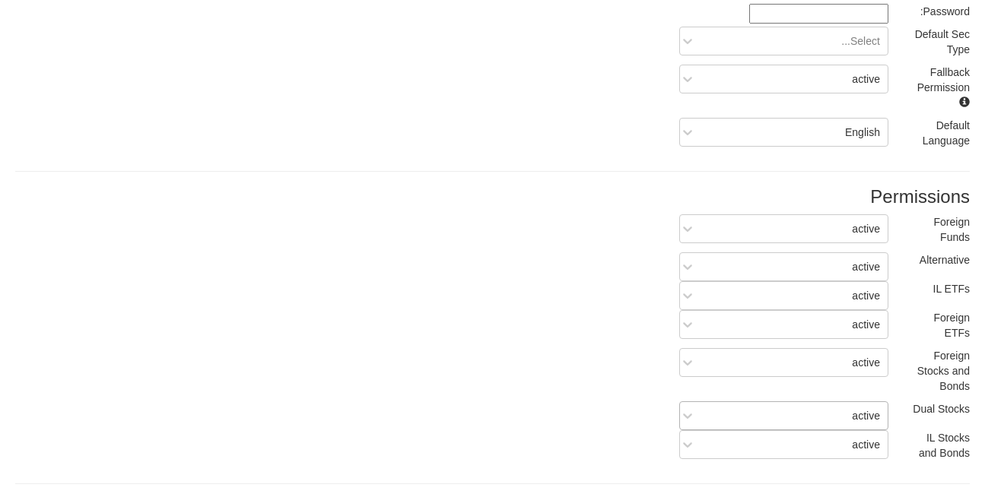
click at [847, 404] on div "active" at bounding box center [795, 416] width 184 height 24
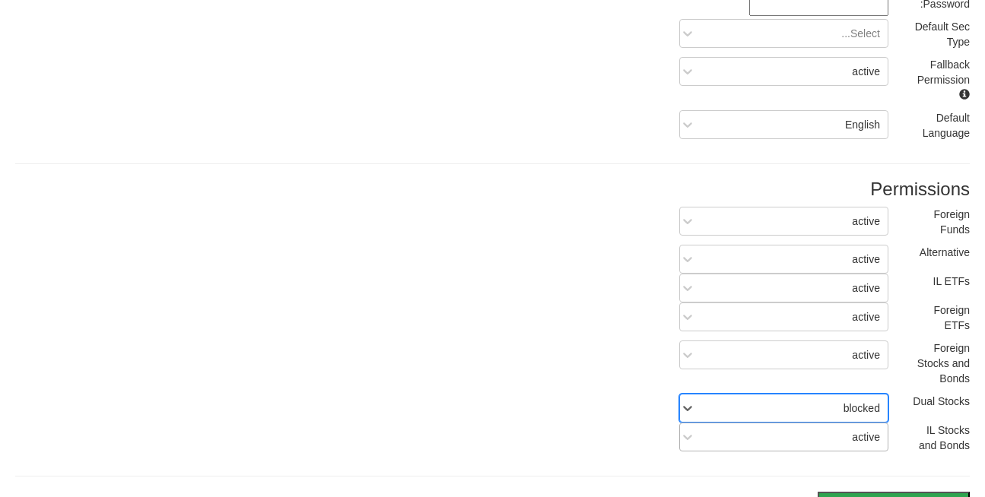
click at [855, 423] on div "IL Stocks and Bonds active" at bounding box center [492, 442] width 977 height 38
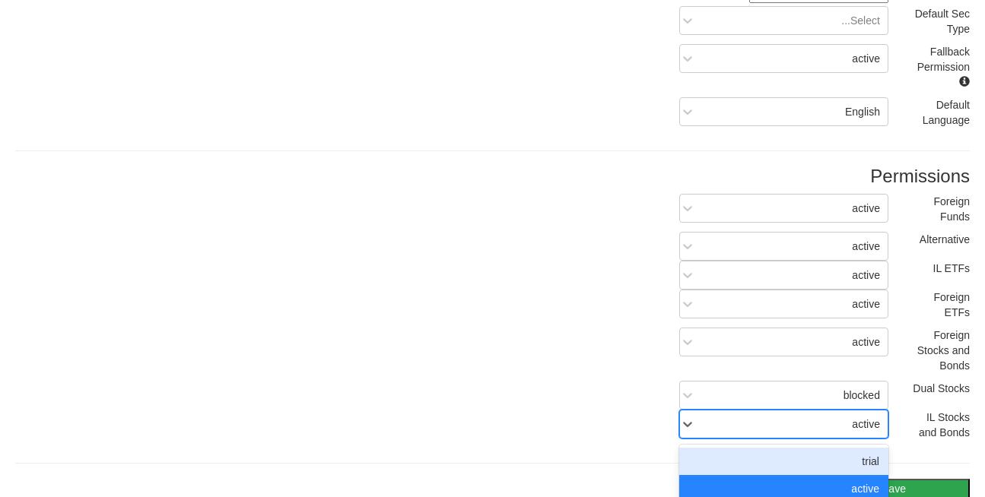
scroll to position [271, 0]
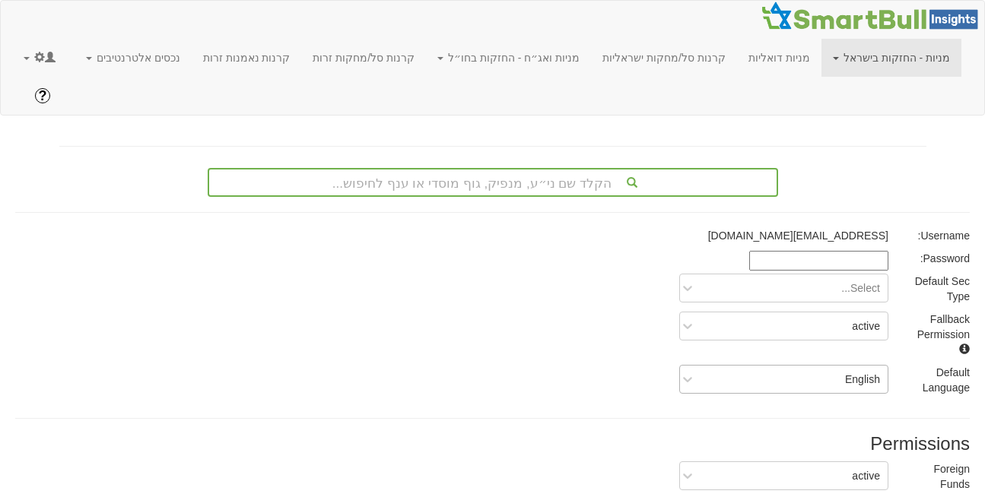
scroll to position [284, 0]
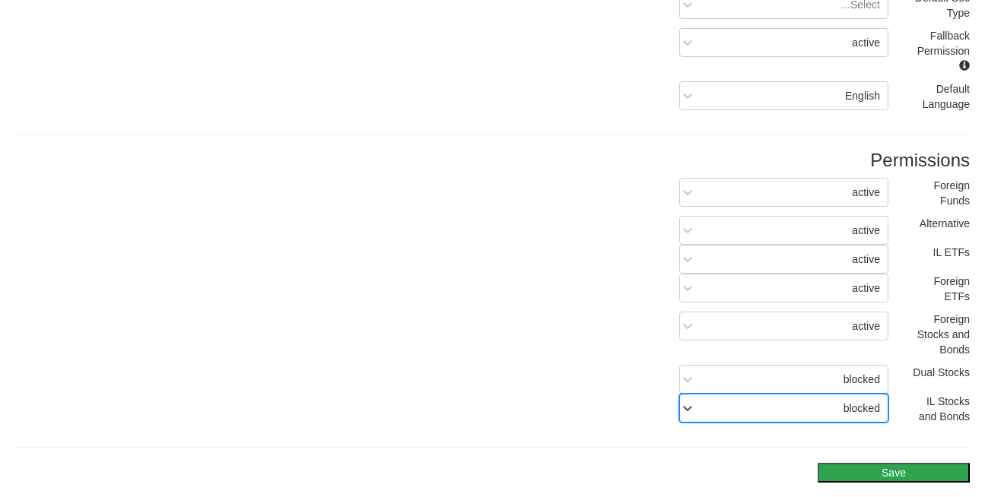
click at [893, 463] on button "Save" at bounding box center [893, 473] width 152 height 20
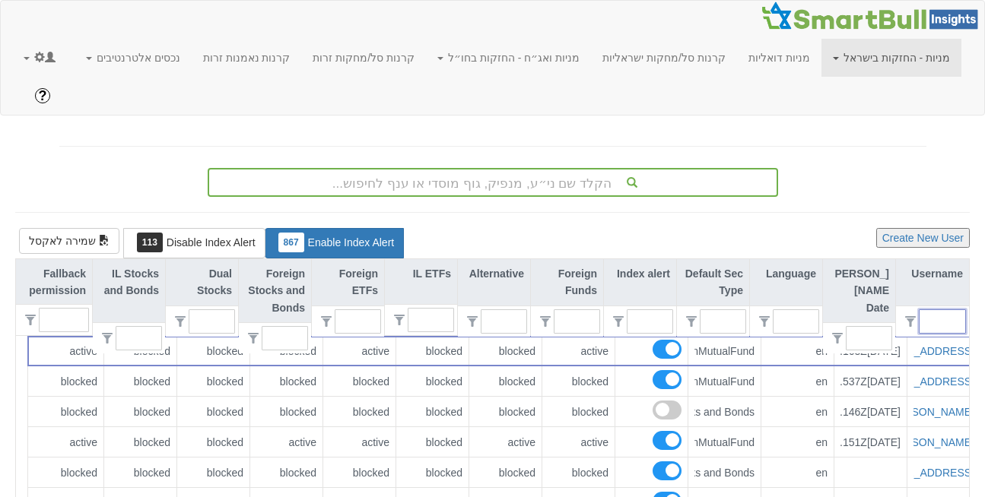
click at [938, 310] on input "text" at bounding box center [947, 321] width 33 height 23
type input "UBS"
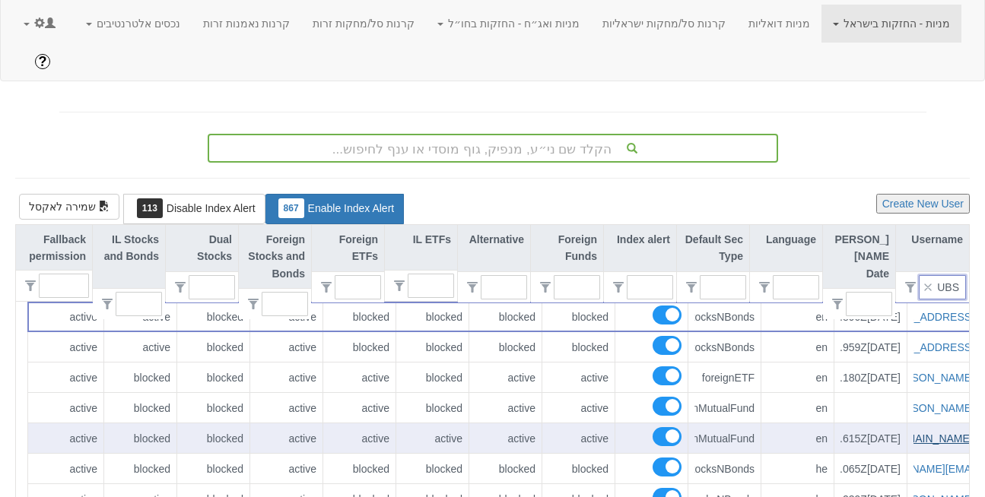
scroll to position [0, -73]
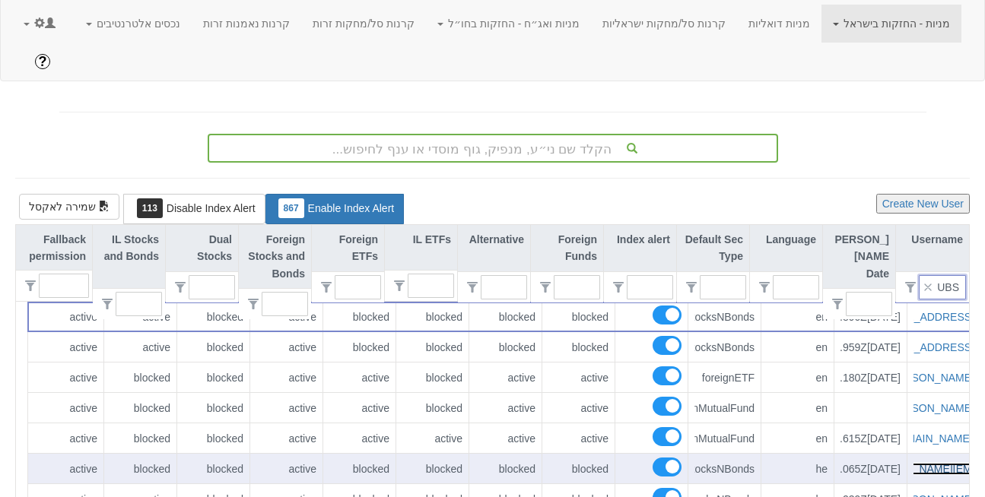
click at [925, 463] on link "[EMAIL_ADDRESS][DOMAIN_NAME]" at bounding box center [958, 469] width 180 height 12
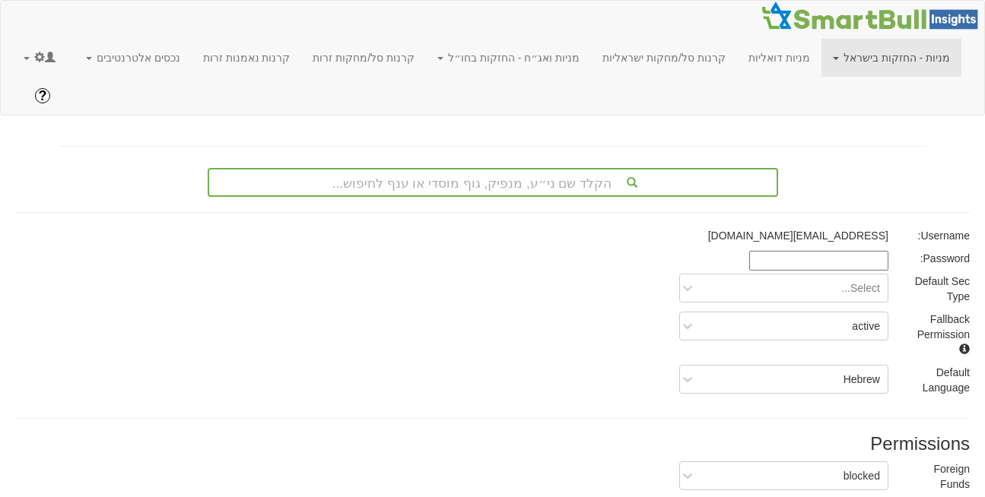
scroll to position [284, 0]
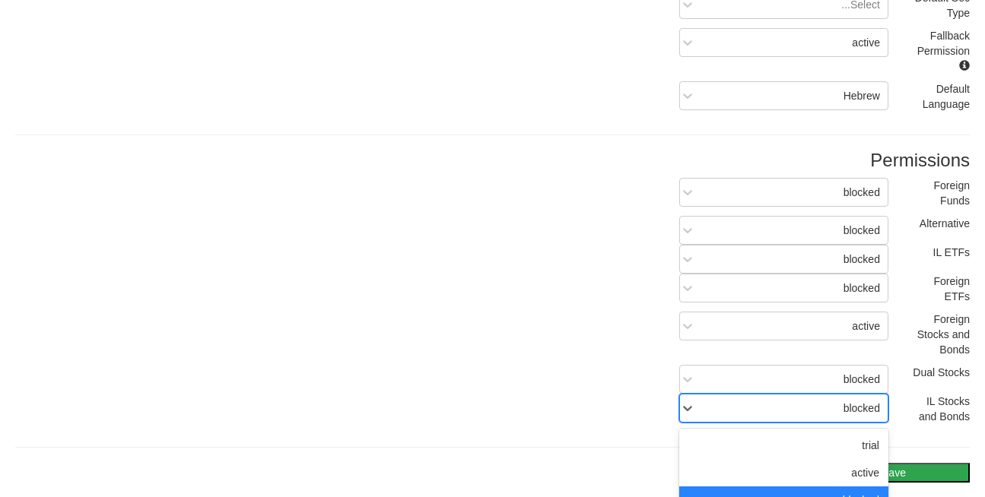
click at [834, 396] on div "blocked" at bounding box center [795, 408] width 184 height 24
click at [867, 459] on div "active" at bounding box center [783, 472] width 209 height 27
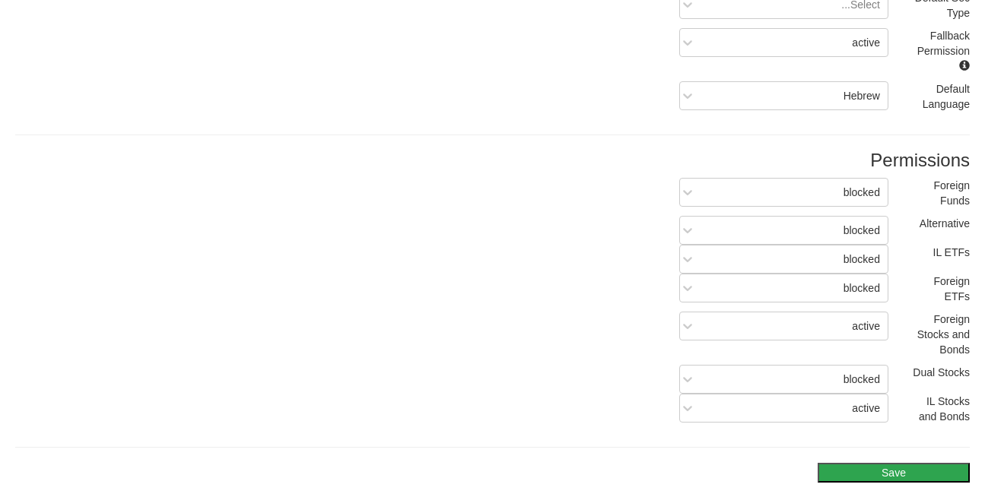
click at [881, 463] on button "Save" at bounding box center [893, 473] width 152 height 20
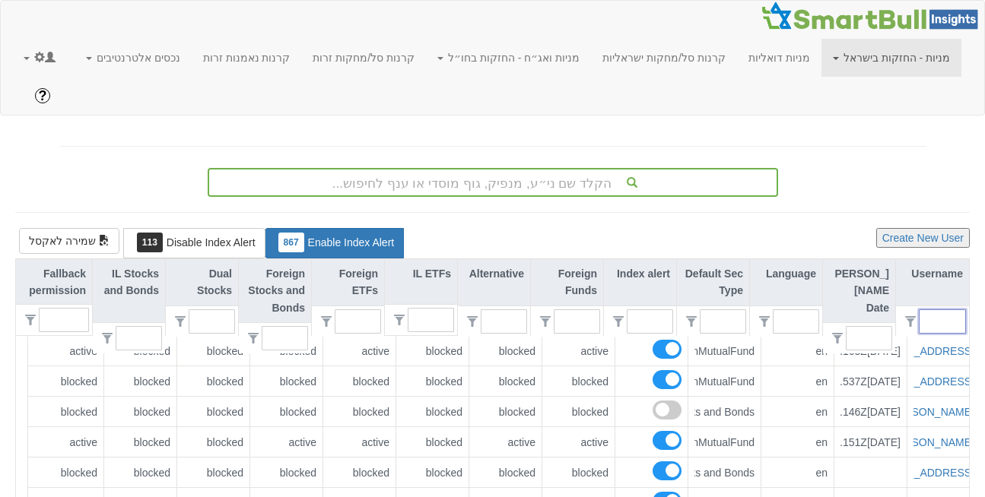
click at [931, 310] on input "text" at bounding box center [947, 321] width 33 height 23
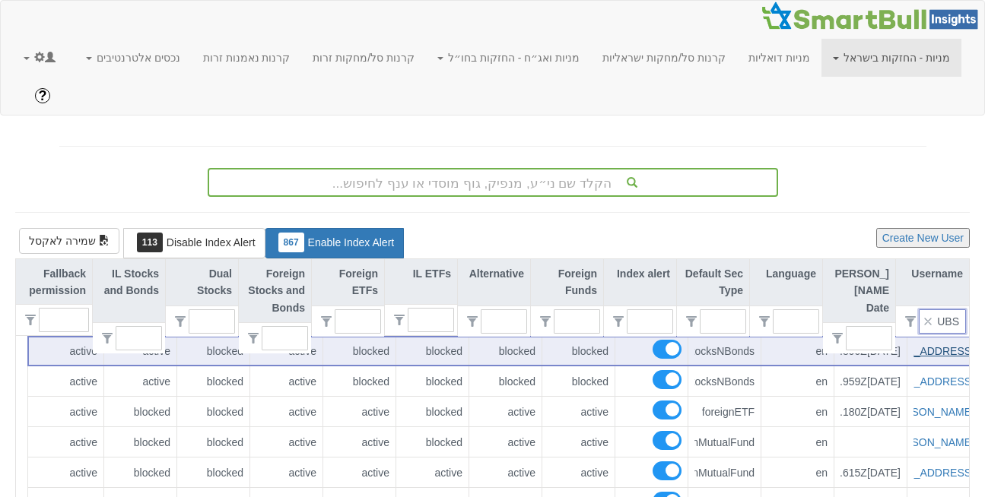
type input "UBS"
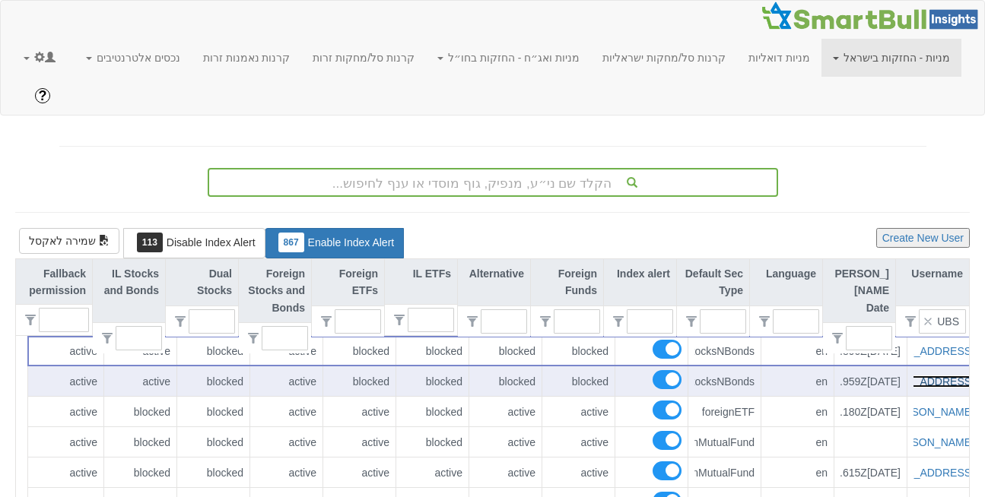
drag, startPoint x: 928, startPoint y: 309, endPoint x: 941, endPoint y: 341, distance: 35.4
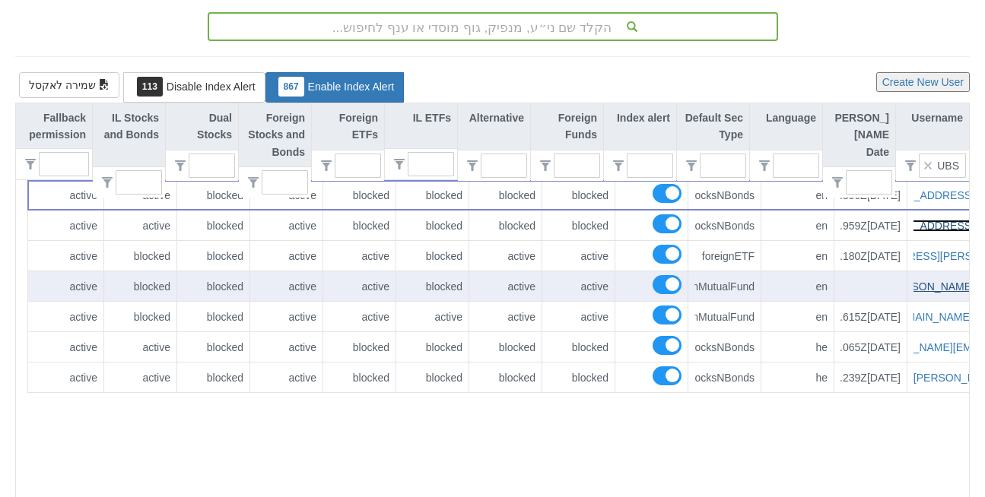
scroll to position [0, -43]
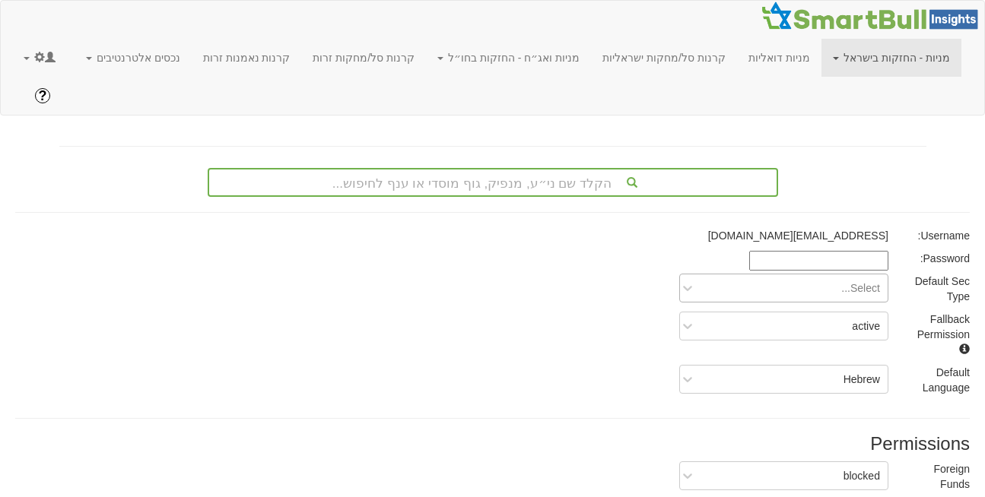
scroll to position [284, 0]
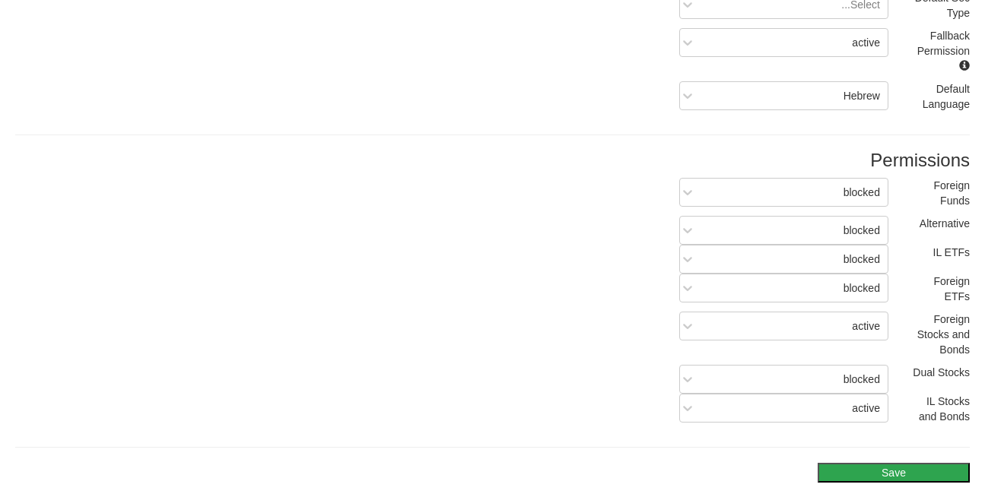
click at [863, 463] on button "Save" at bounding box center [893, 473] width 152 height 20
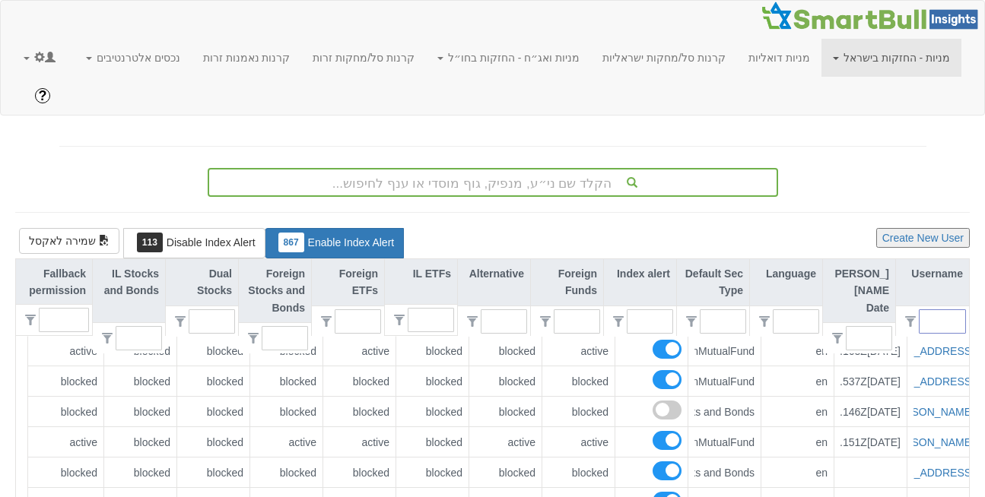
click at [942, 310] on input "text" at bounding box center [947, 321] width 33 height 23
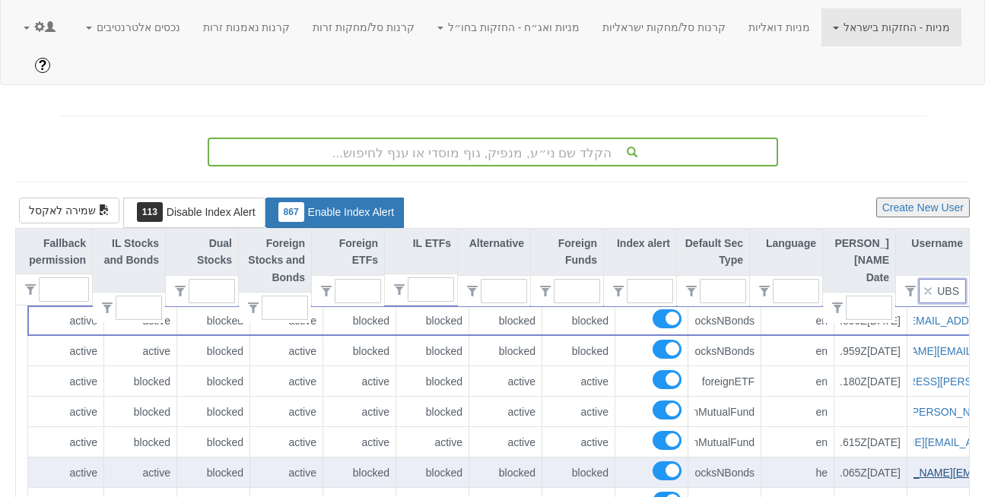
scroll to position [30, 0]
type input "UBS"
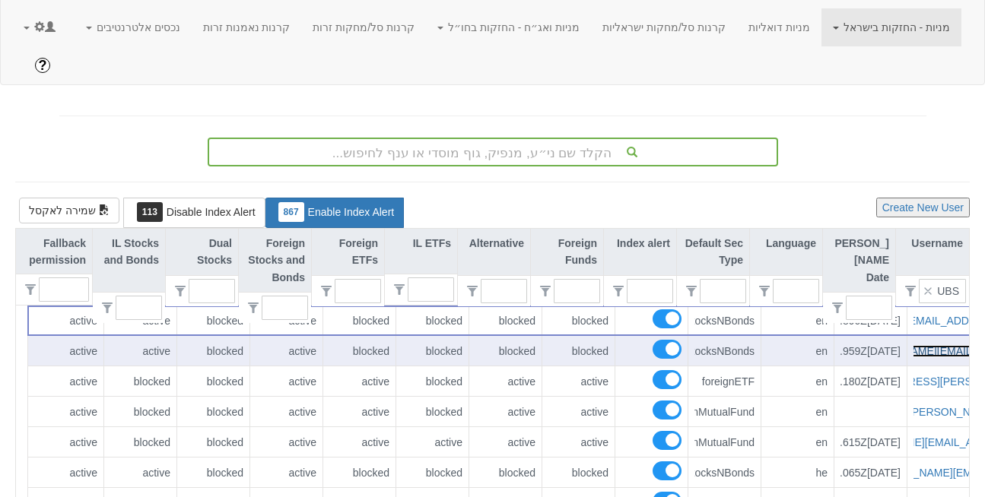
click at [911, 345] on link "[EMAIL_ADDRESS][PERSON_NAME][DOMAIN_NAME]" at bounding box center [898, 351] width 268 height 12
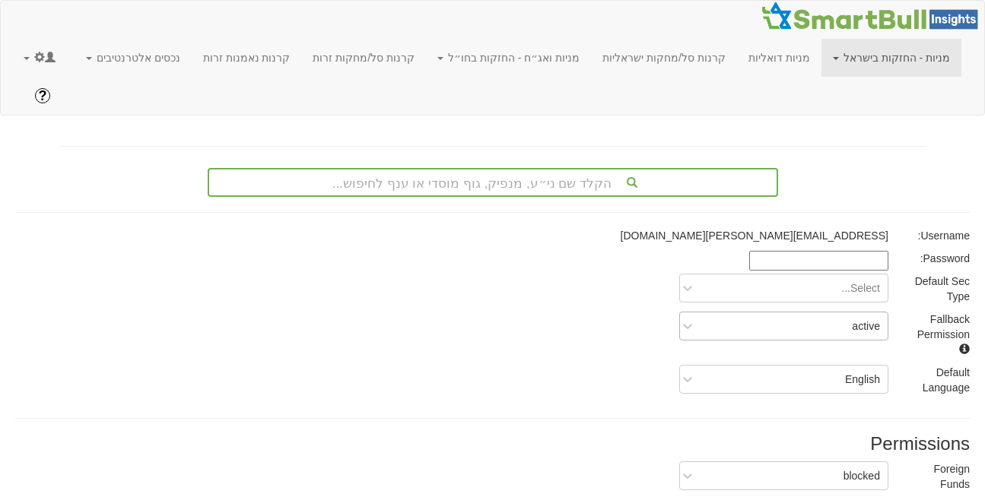
click at [833, 314] on div "active" at bounding box center [795, 326] width 184 height 24
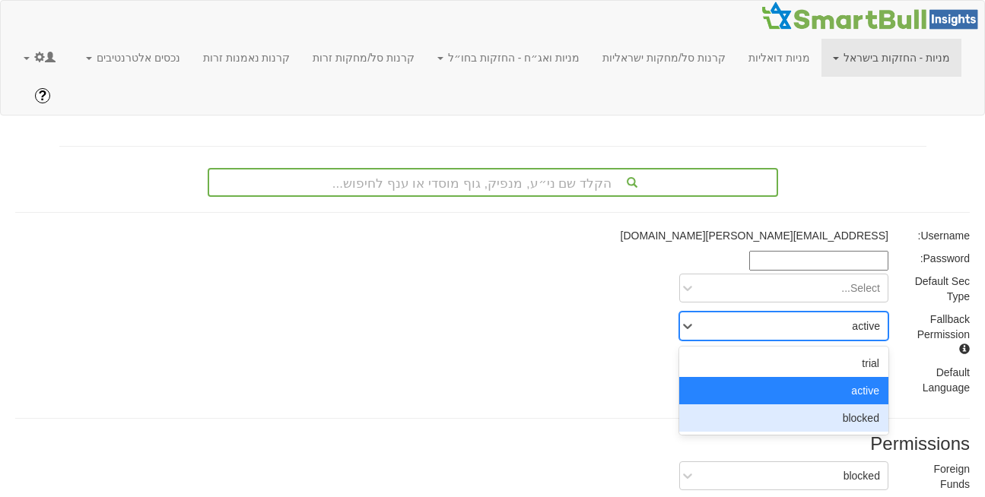
click at [843, 405] on div "blocked" at bounding box center [783, 418] width 209 height 27
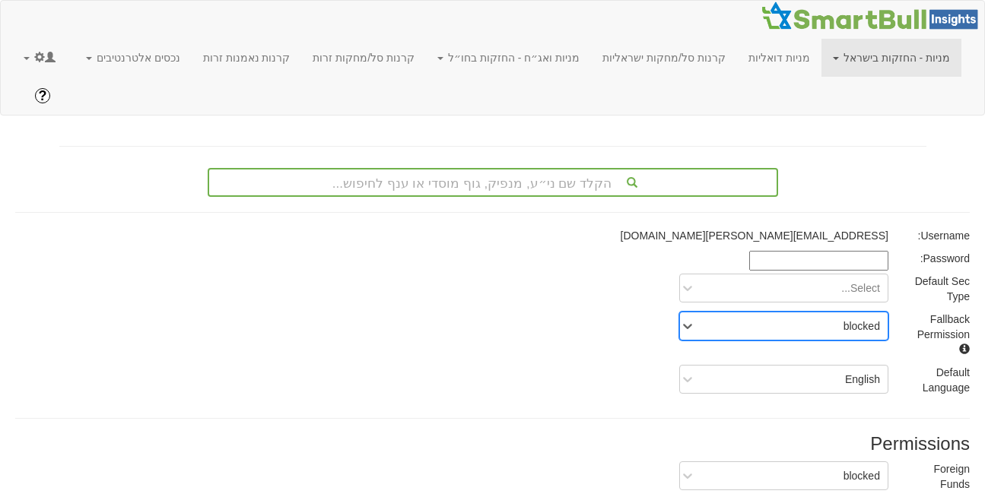
scroll to position [284, 0]
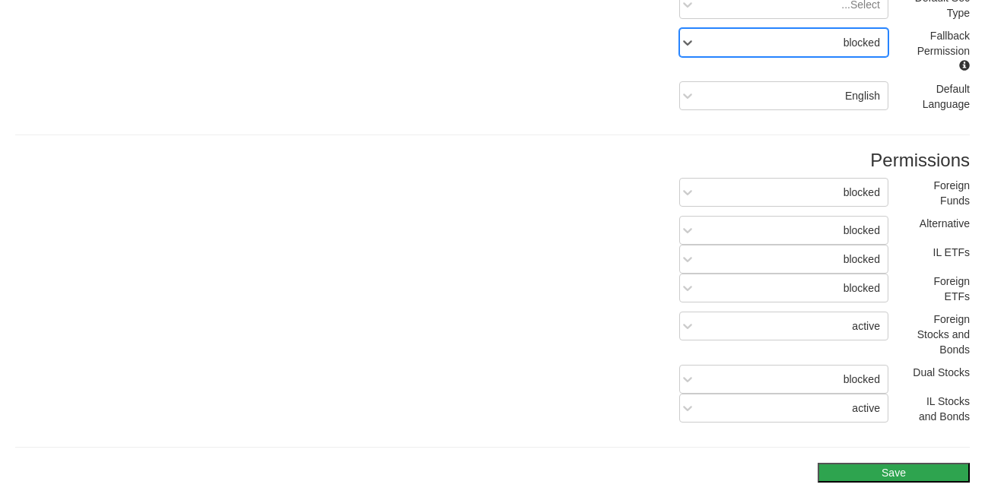
click at [864, 463] on button "Save" at bounding box center [893, 473] width 152 height 20
